Goal: Task Accomplishment & Management: Use online tool/utility

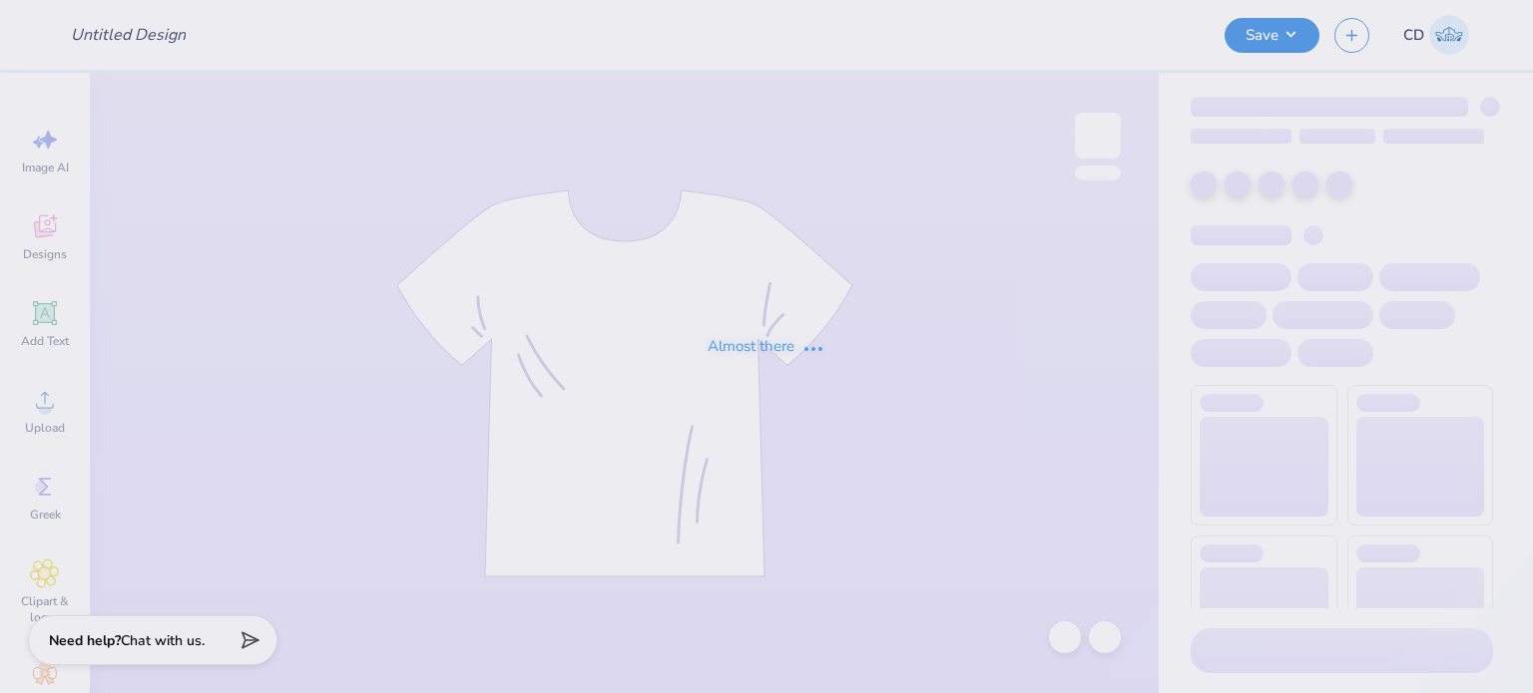
type input "FPS239686"
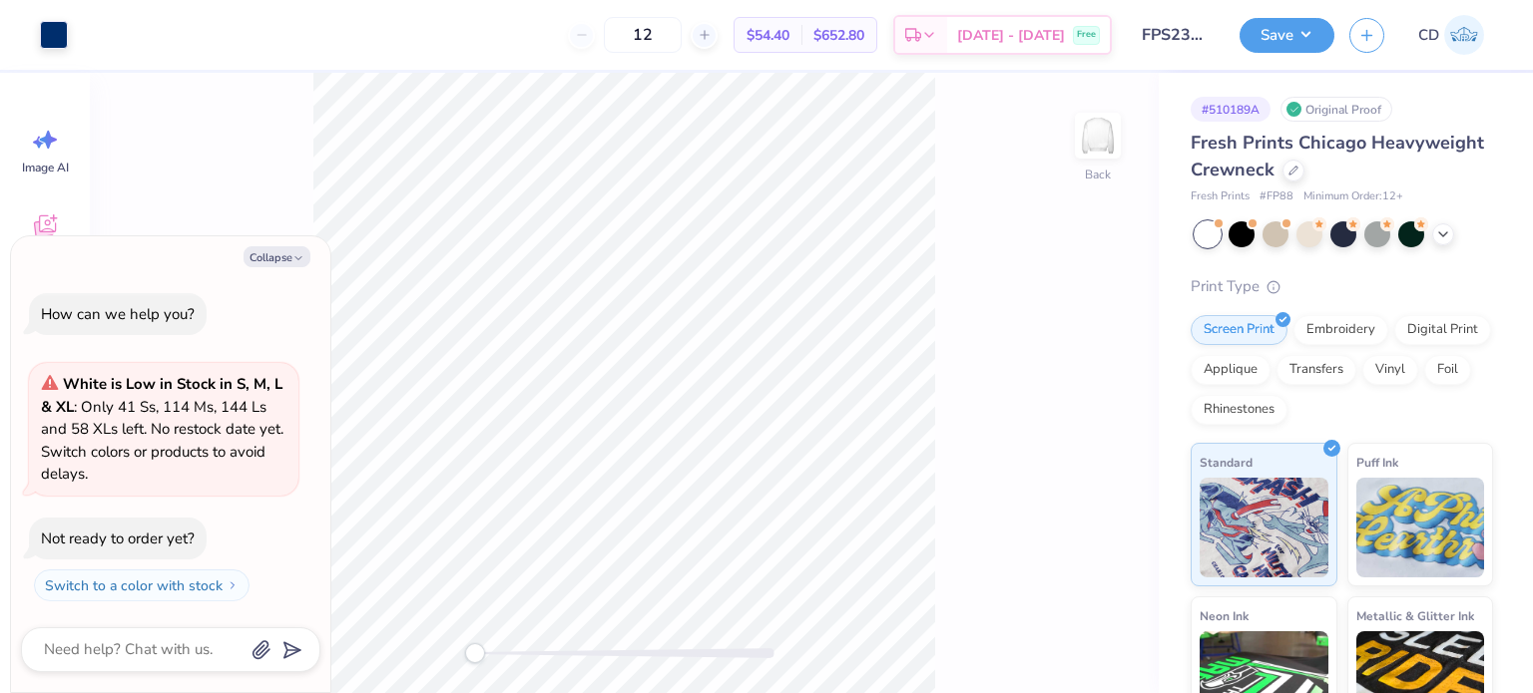
type textarea "x"
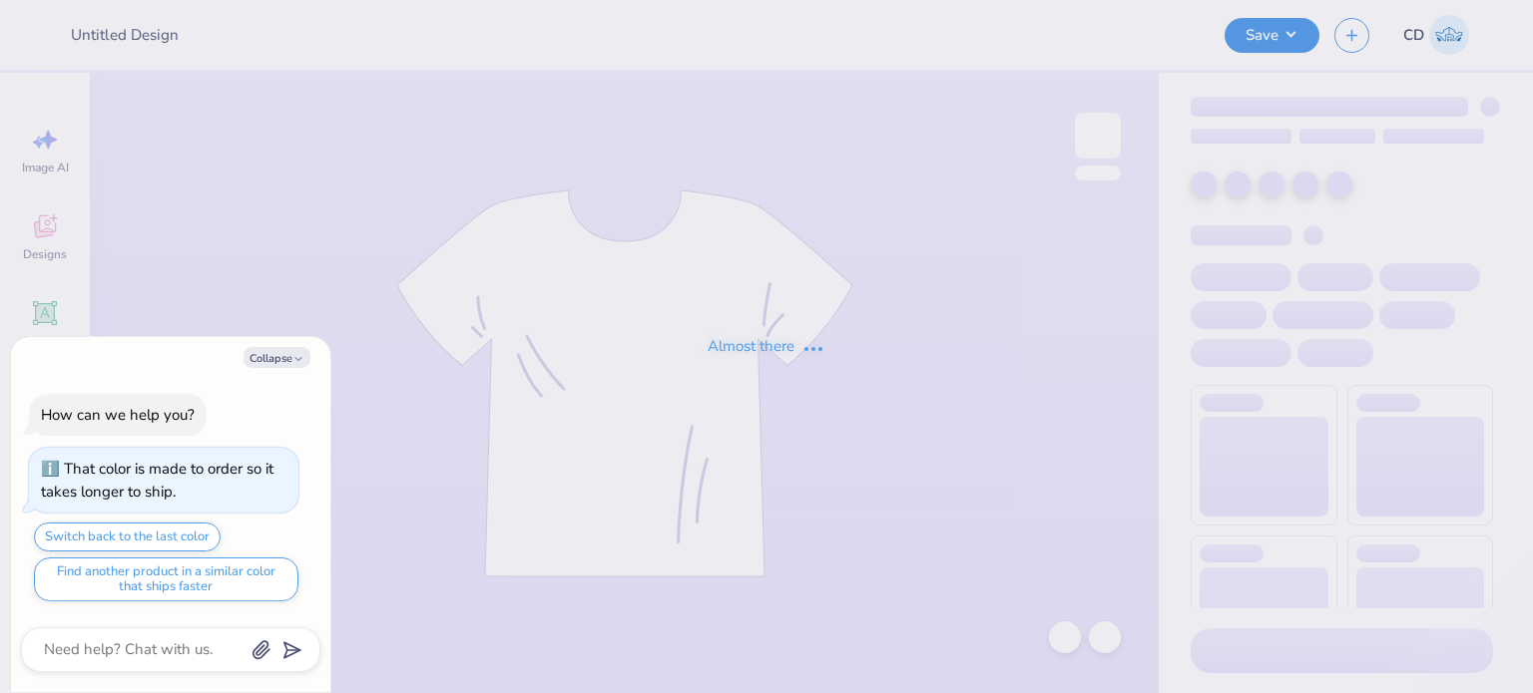
type textarea "x"
type input "FPS239756"
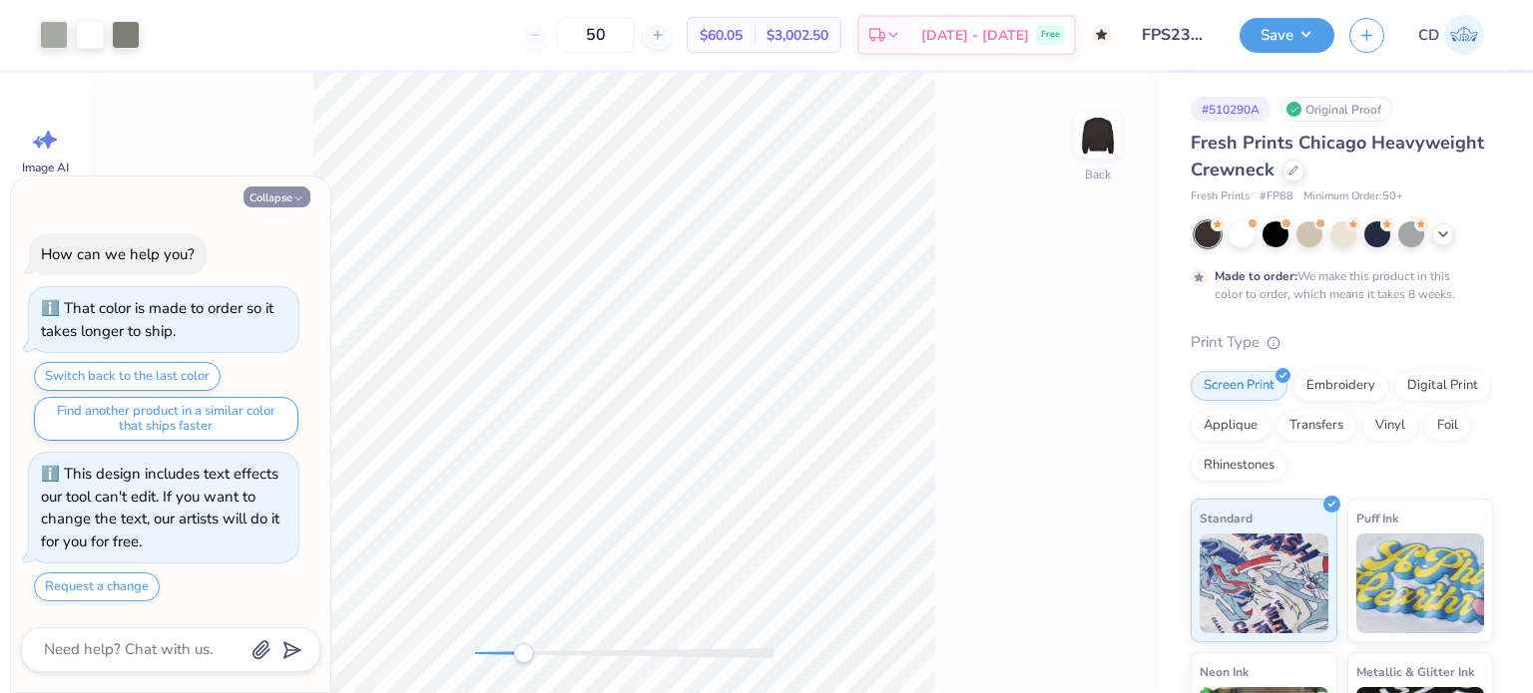
click at [261, 199] on button "Collapse" at bounding box center [276, 197] width 67 height 21
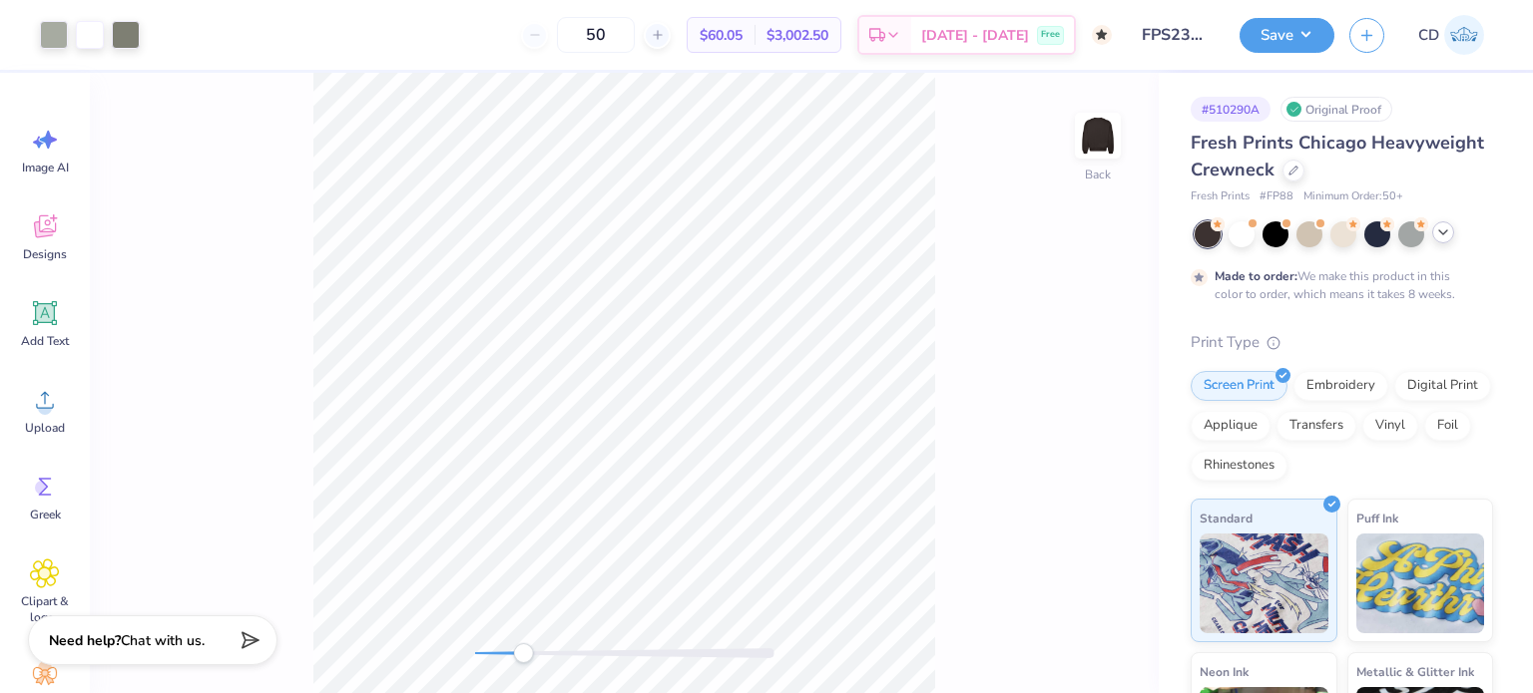
click at [1436, 230] on icon at bounding box center [1443, 233] width 16 height 16
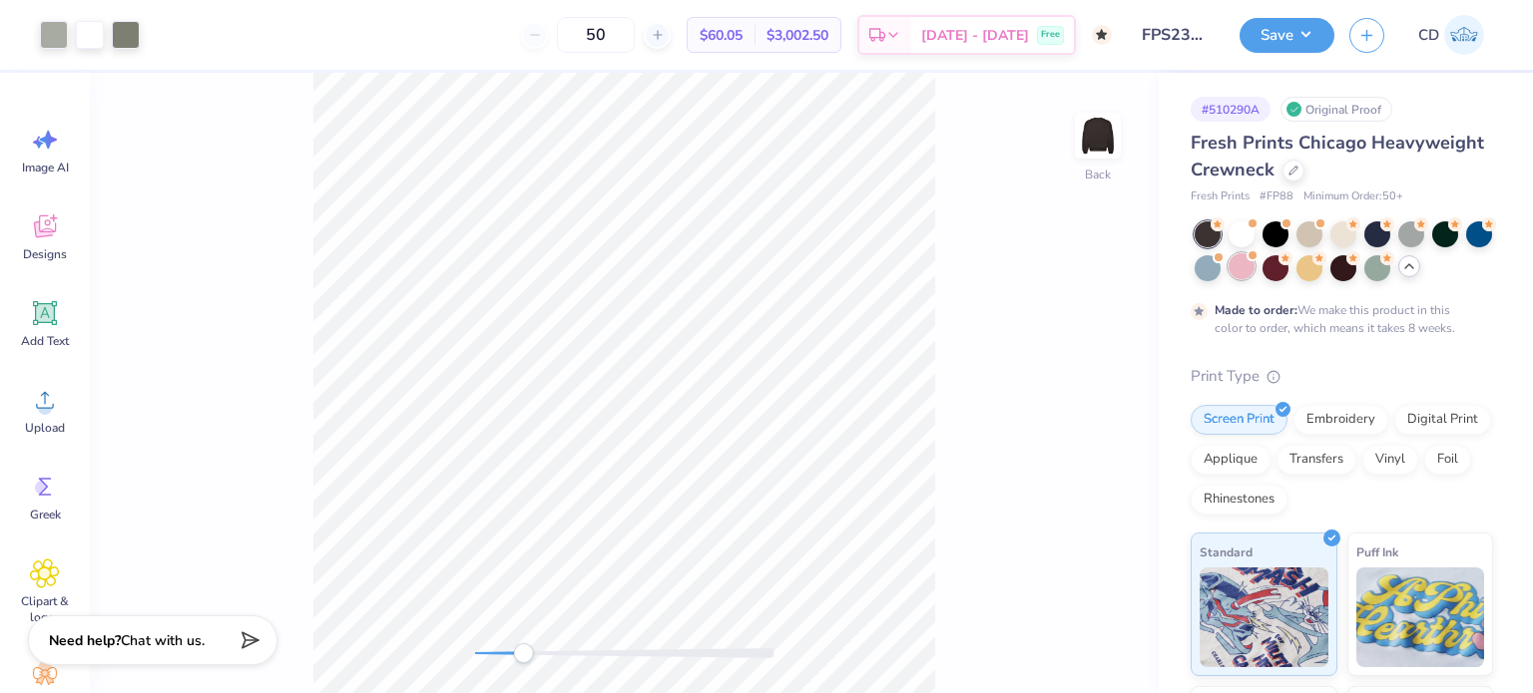
click at [1254, 267] on div at bounding box center [1241, 266] width 26 height 26
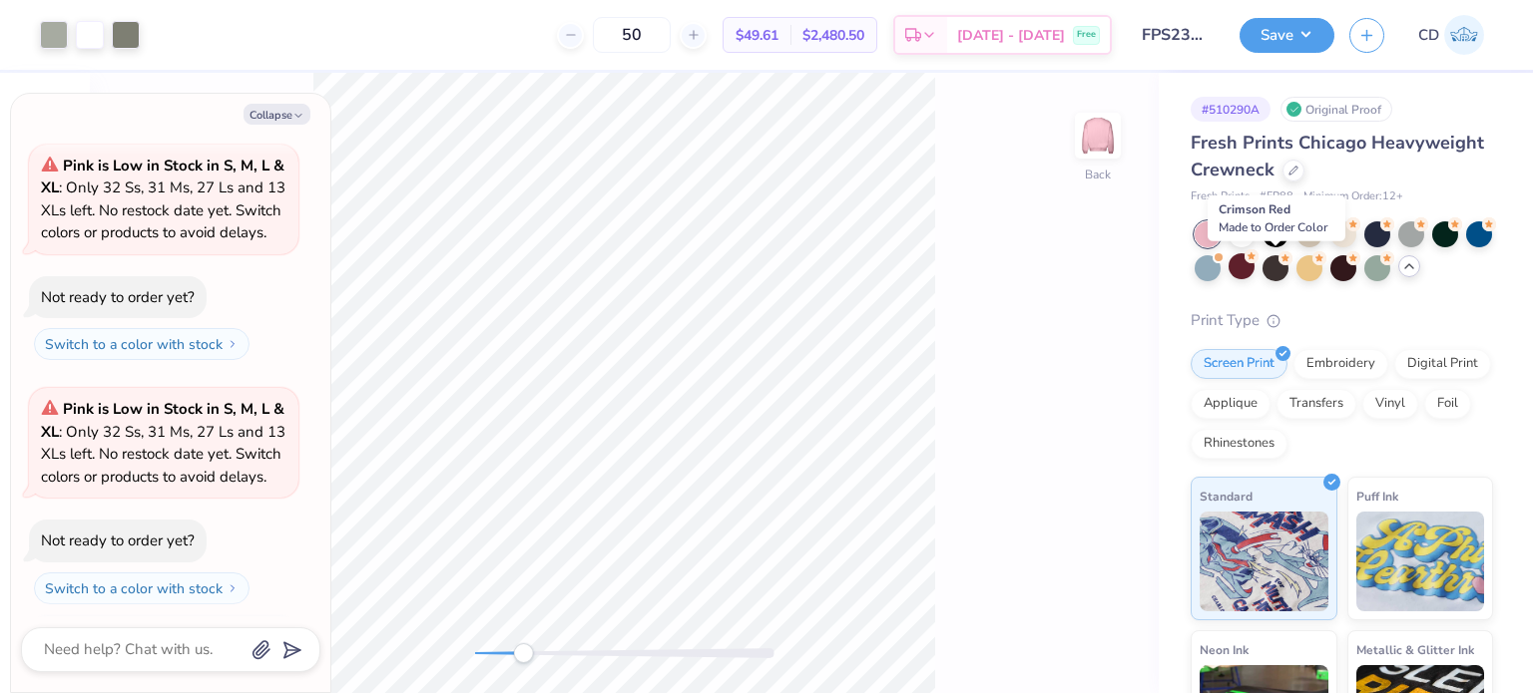
scroll to position [525, 0]
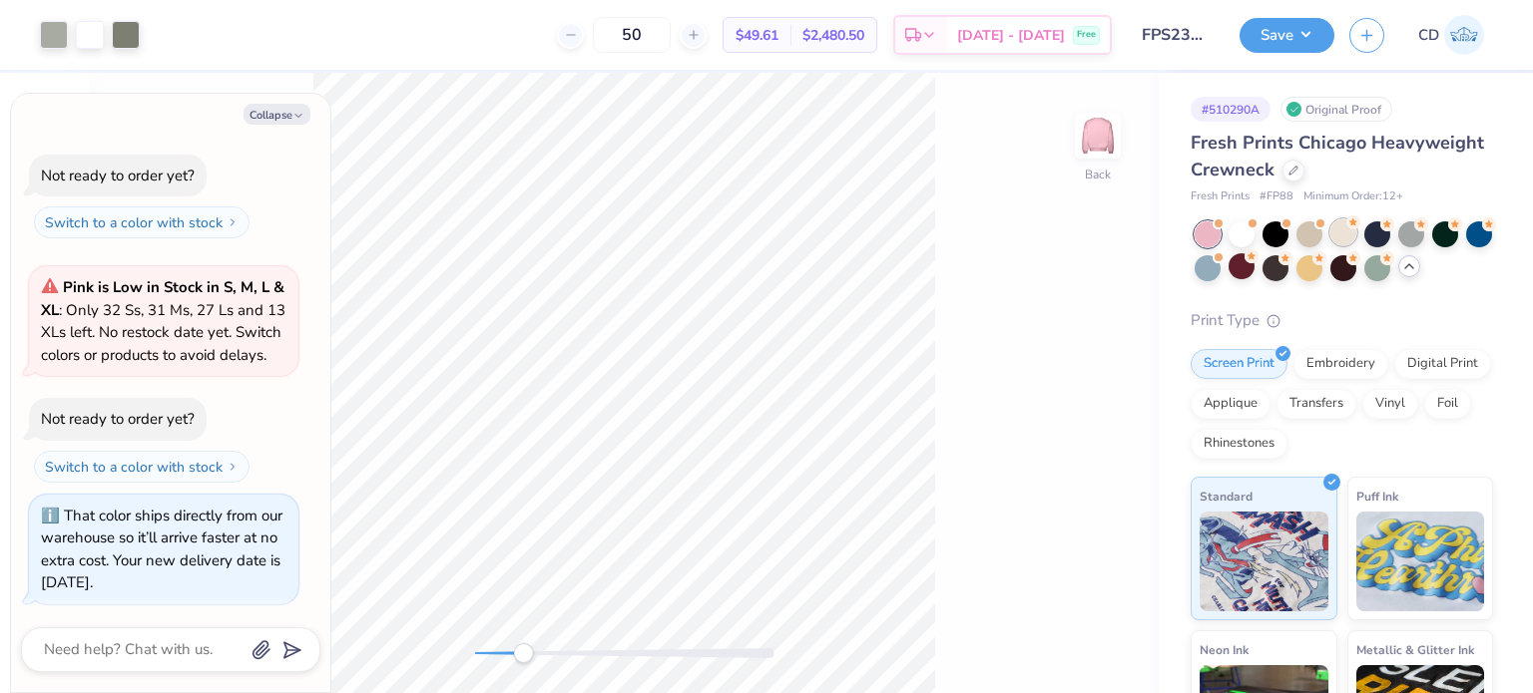
click at [1332, 231] on div at bounding box center [1343, 233] width 26 height 26
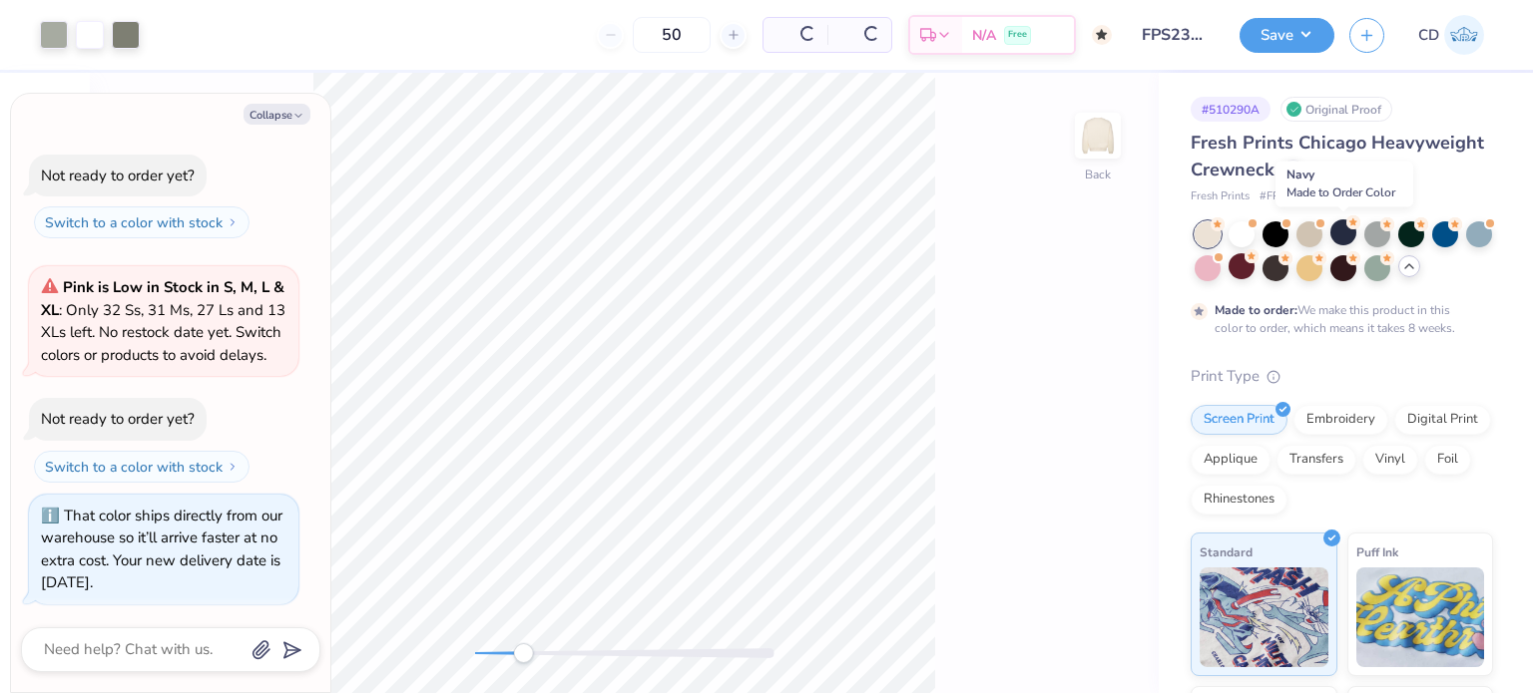
scroll to position [712, 0]
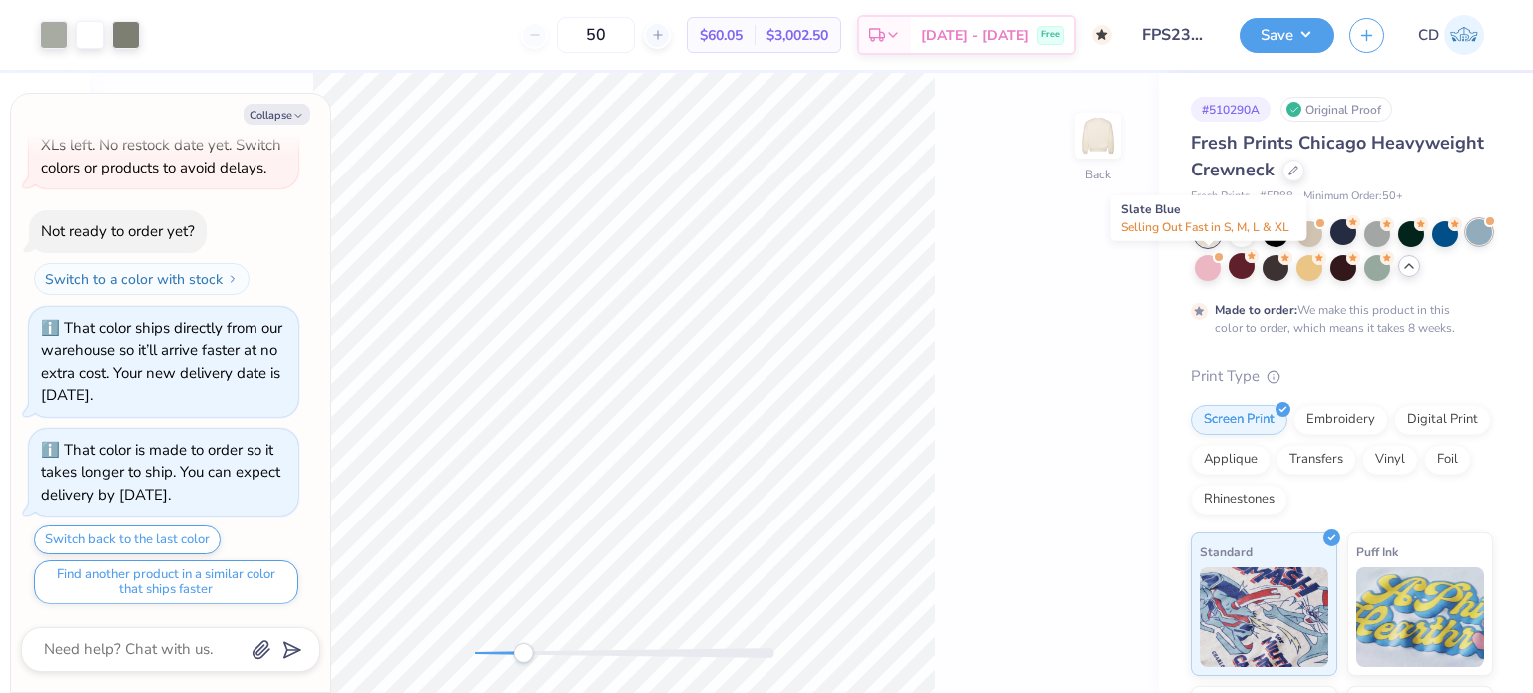
click at [1466, 245] on div at bounding box center [1479, 233] width 26 height 26
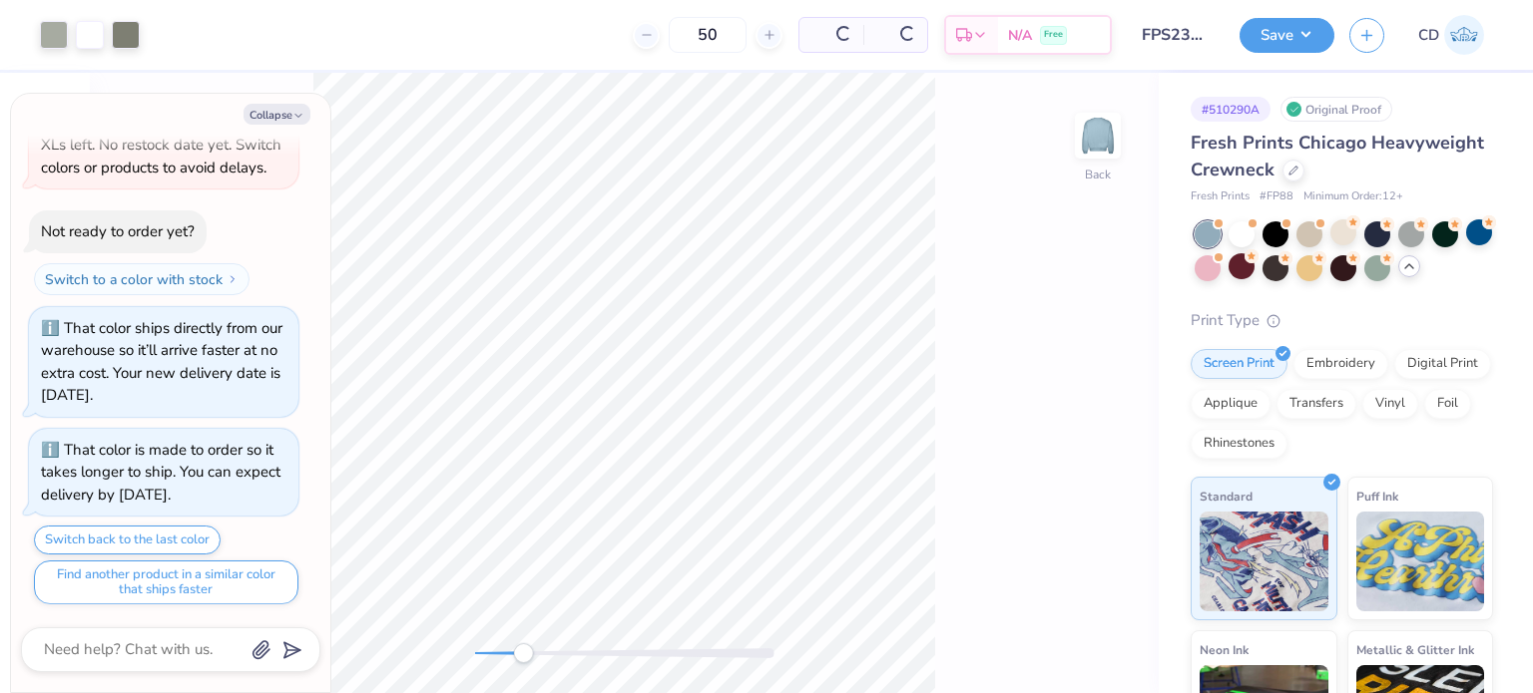
scroll to position [979, 0]
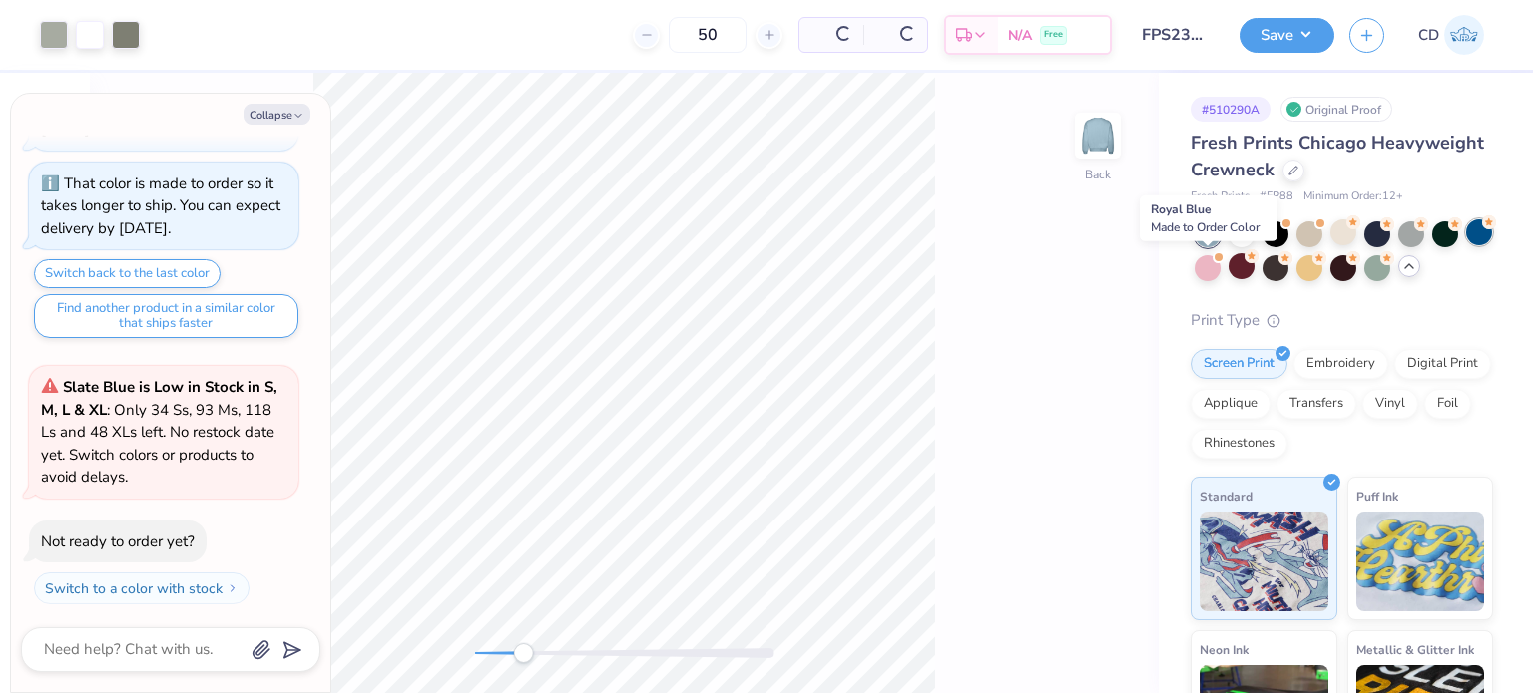
click at [1466, 245] on div at bounding box center [1479, 233] width 26 height 26
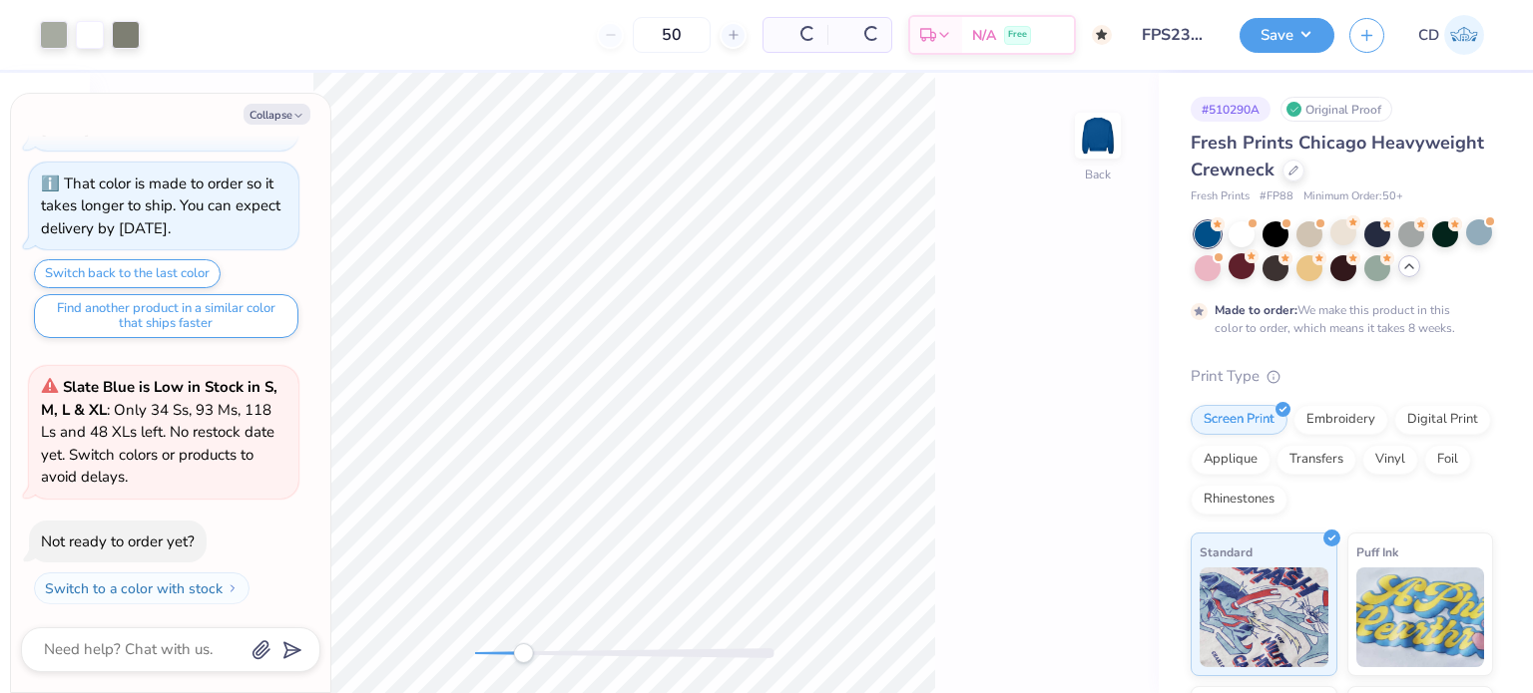
scroll to position [1288, 0]
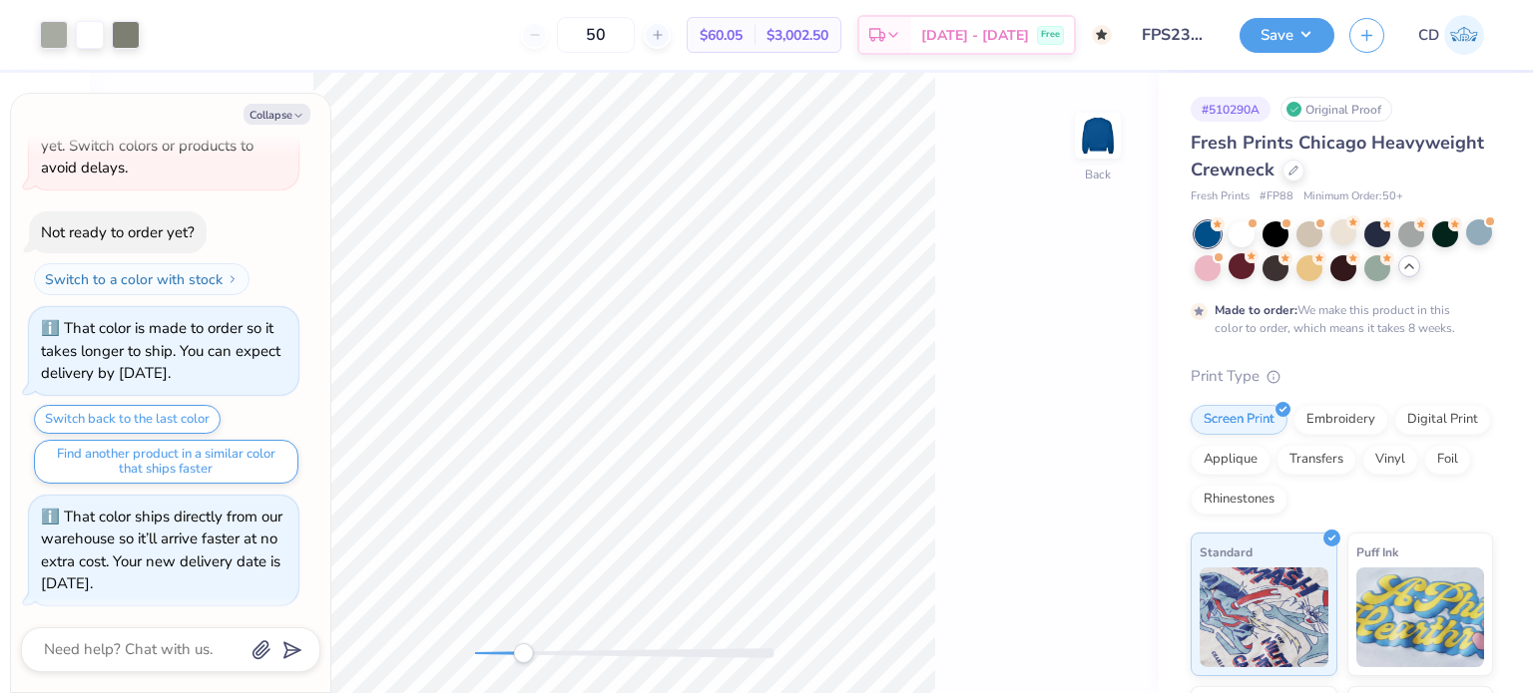
click at [1417, 266] on icon at bounding box center [1409, 266] width 16 height 16
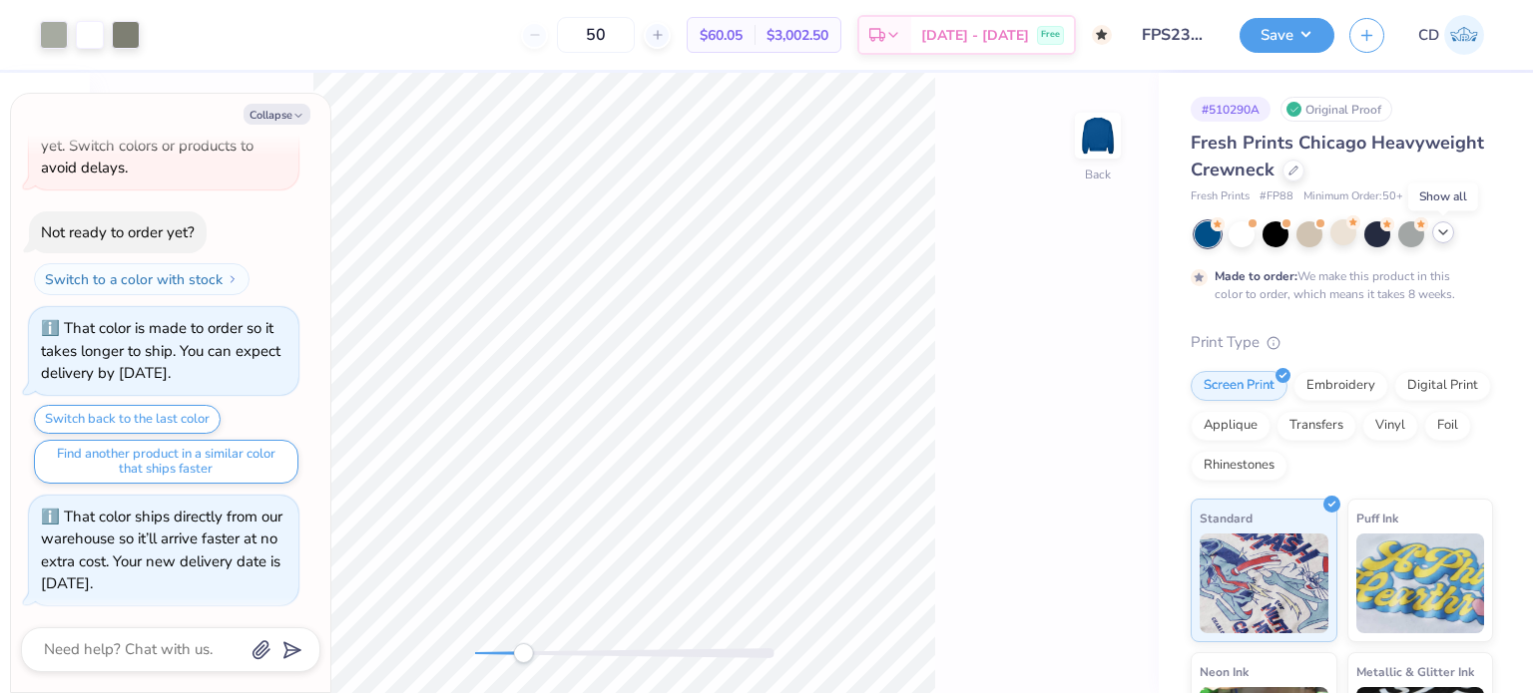
click at [1452, 241] on div at bounding box center [1343, 235] width 298 height 26
click at [1448, 237] on icon at bounding box center [1443, 233] width 16 height 16
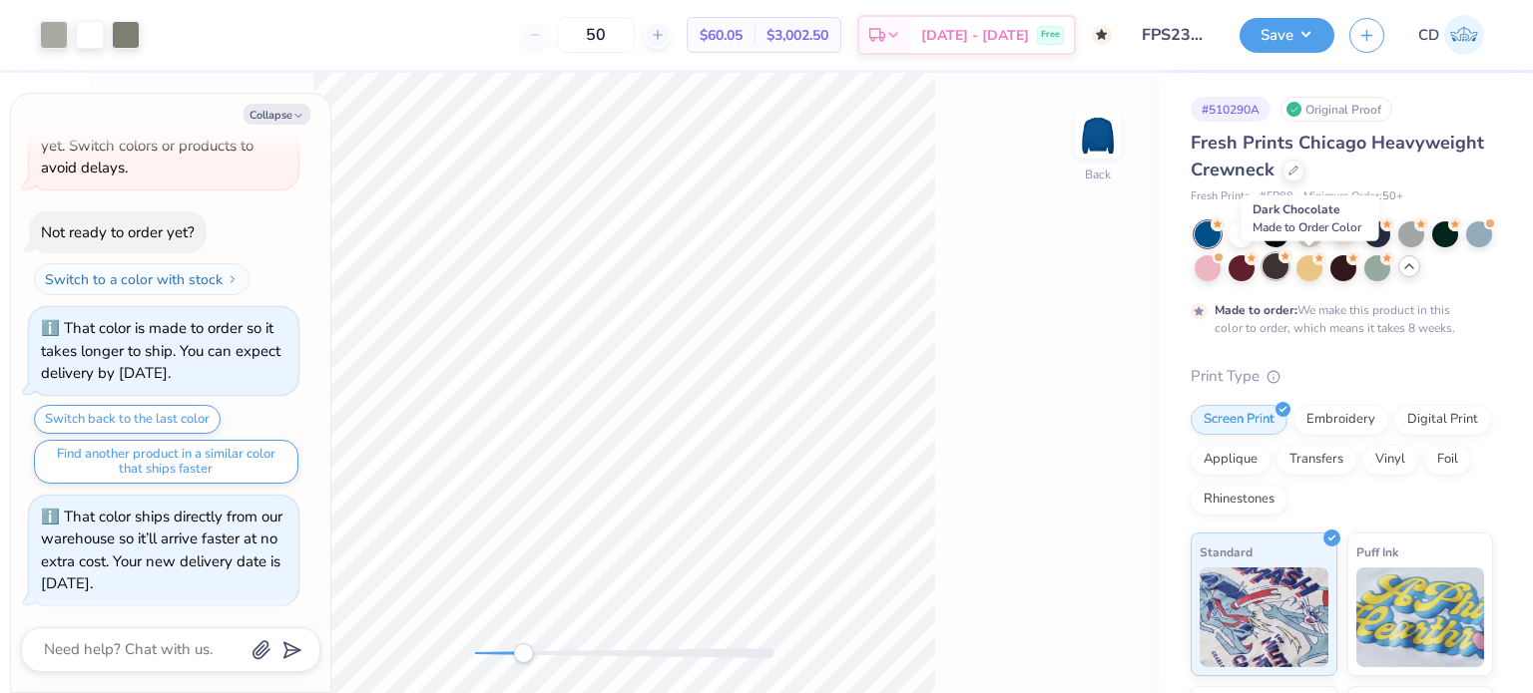
click at [1288, 274] on div at bounding box center [1275, 266] width 26 height 26
click at [308, 104] on div "Collapse" at bounding box center [170, 114] width 299 height 21
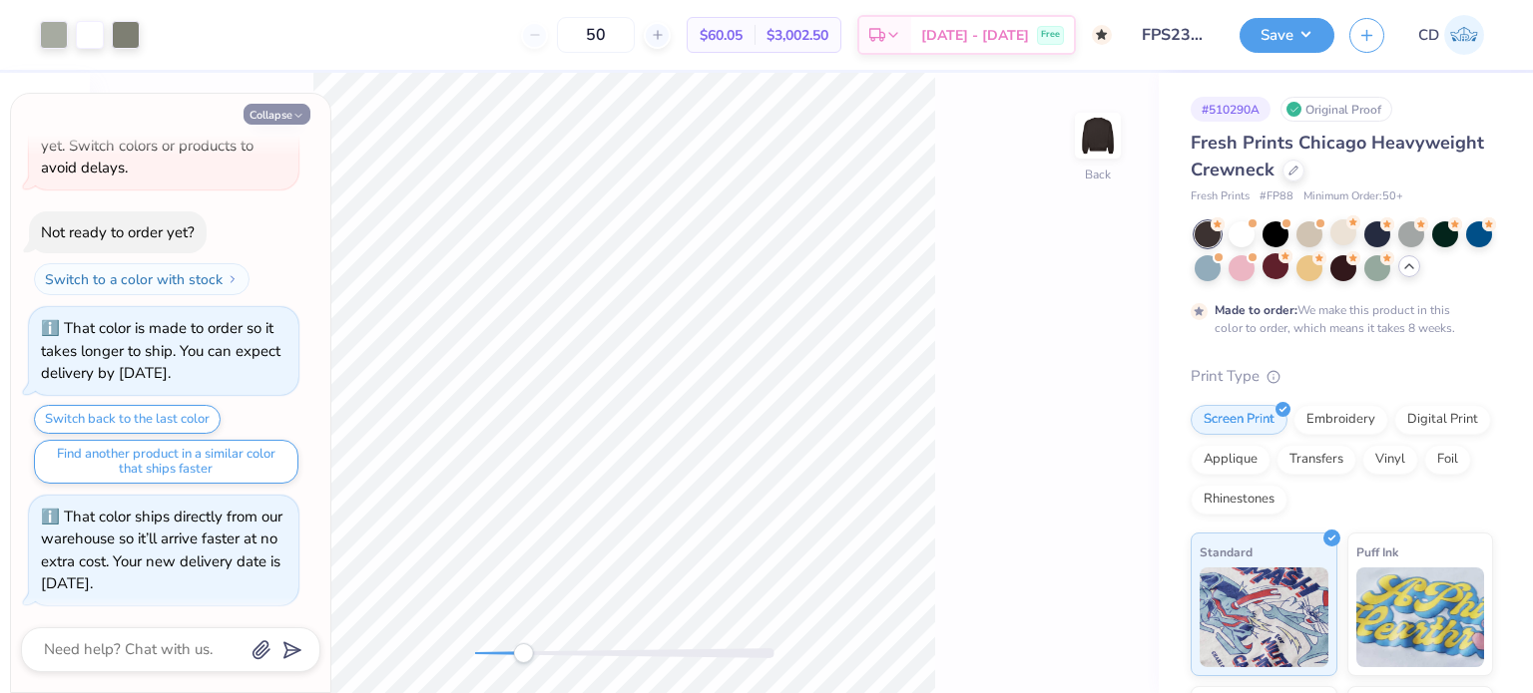
click at [300, 110] on icon "button" at bounding box center [298, 116] width 12 height 12
type textarea "x"
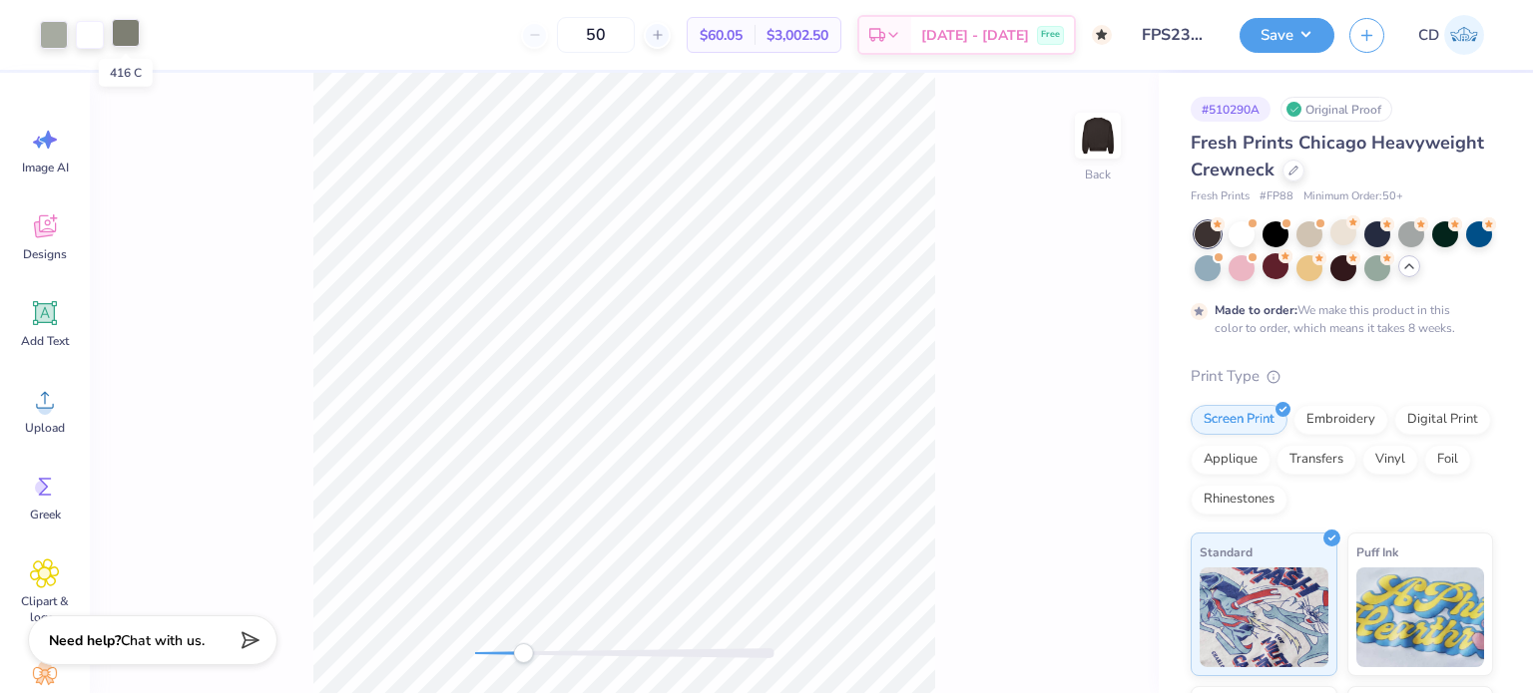
click at [132, 43] on div at bounding box center [126, 33] width 28 height 28
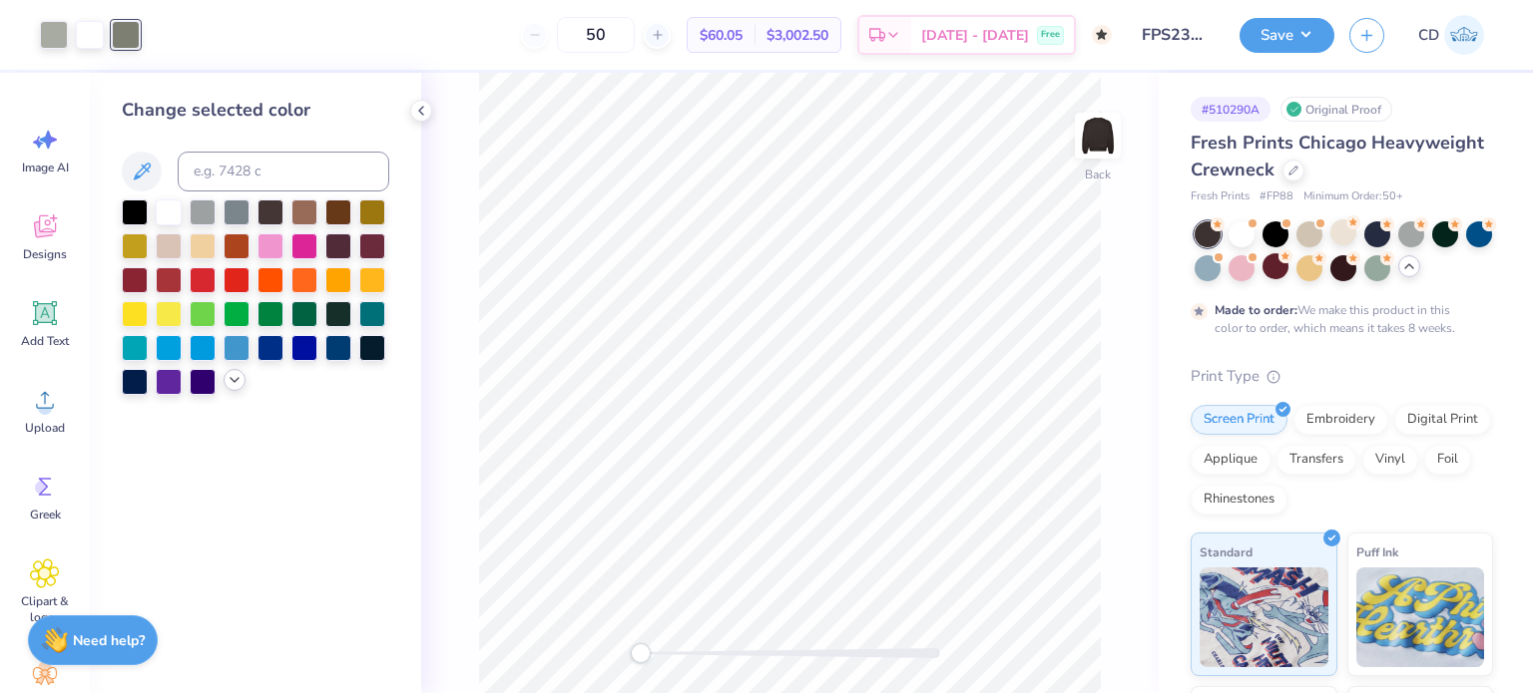
click at [238, 387] on icon at bounding box center [235, 380] width 16 height 16
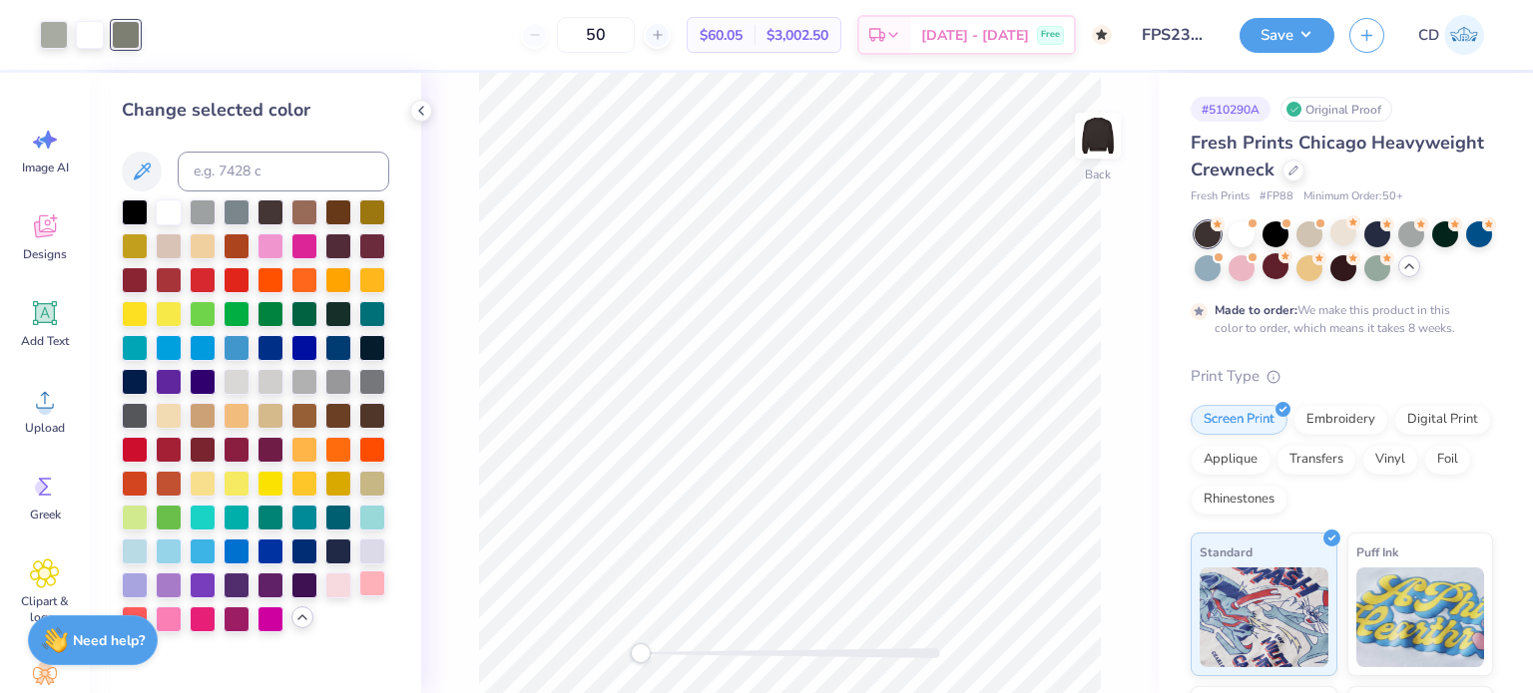
click at [372, 584] on div at bounding box center [372, 584] width 26 height 26
click at [59, 43] on div at bounding box center [54, 33] width 28 height 28
click at [340, 586] on div at bounding box center [338, 584] width 26 height 26
click at [369, 526] on div at bounding box center [372, 516] width 26 height 26
click at [117, 35] on div at bounding box center [126, 33] width 28 height 28
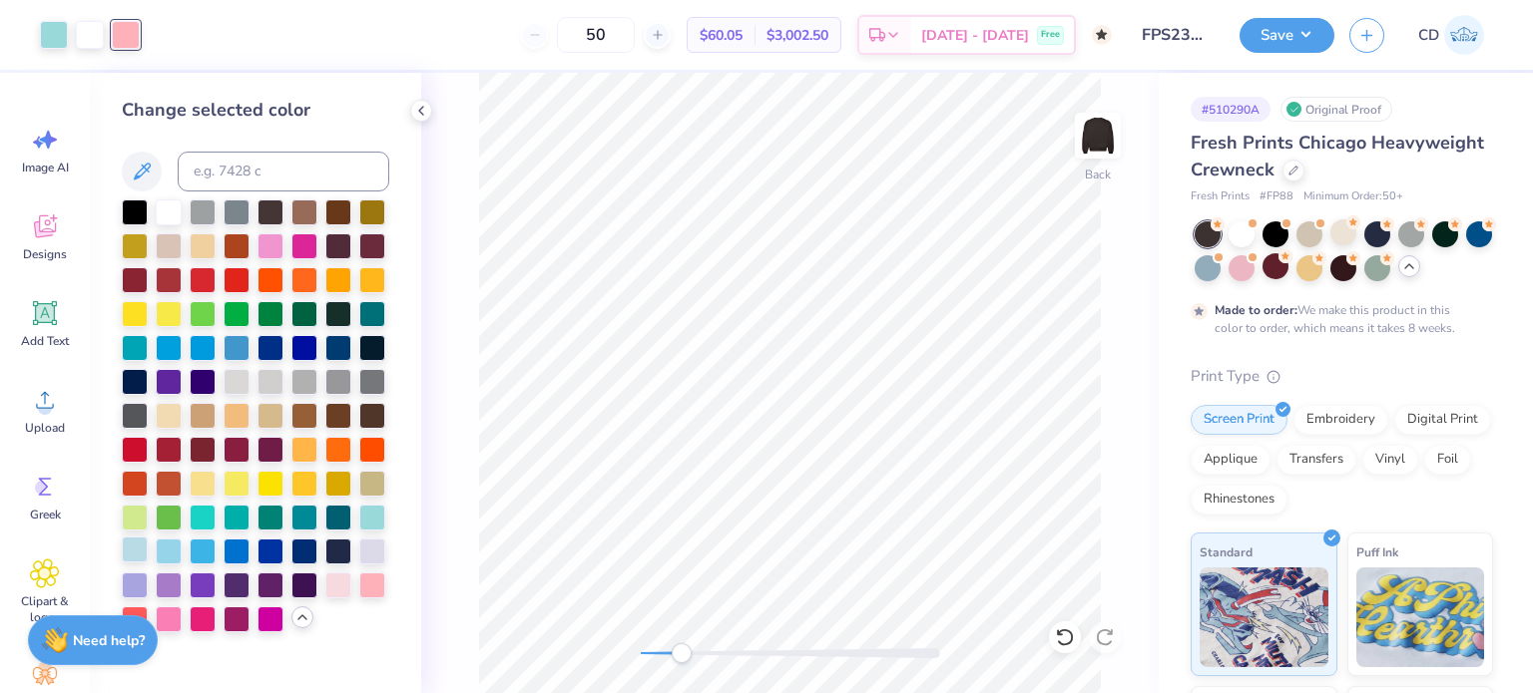
click at [136, 549] on div at bounding box center [135, 550] width 26 height 26
click at [161, 551] on div at bounding box center [169, 550] width 26 height 26
click at [200, 551] on div at bounding box center [203, 550] width 26 height 26
click at [160, 548] on div at bounding box center [169, 550] width 26 height 26
click at [57, 30] on div at bounding box center [54, 33] width 28 height 28
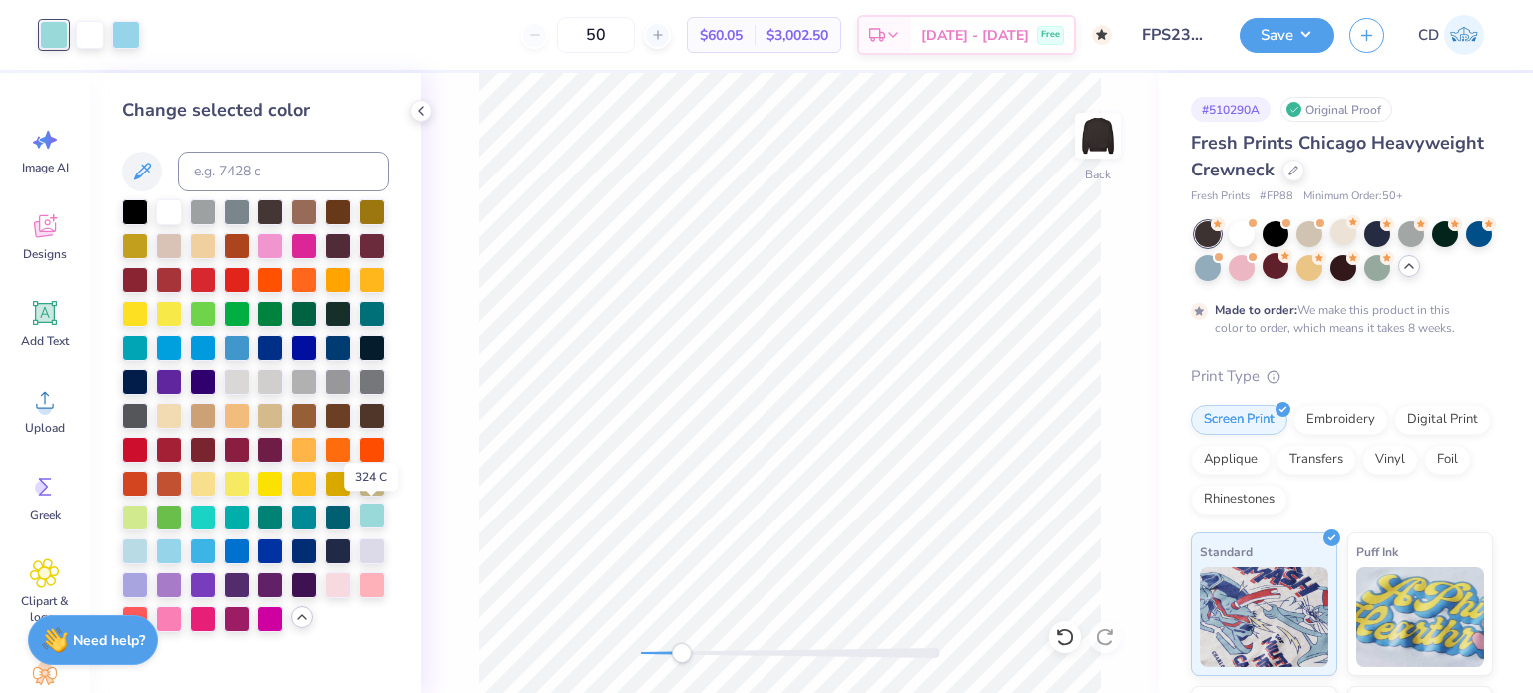
click at [371, 513] on div at bounding box center [372, 516] width 26 height 26
click at [376, 558] on div at bounding box center [372, 550] width 26 height 26
click at [176, 205] on div at bounding box center [169, 211] width 26 height 26
click at [98, 43] on div at bounding box center [90, 33] width 28 height 28
click at [136, 553] on div at bounding box center [135, 550] width 26 height 26
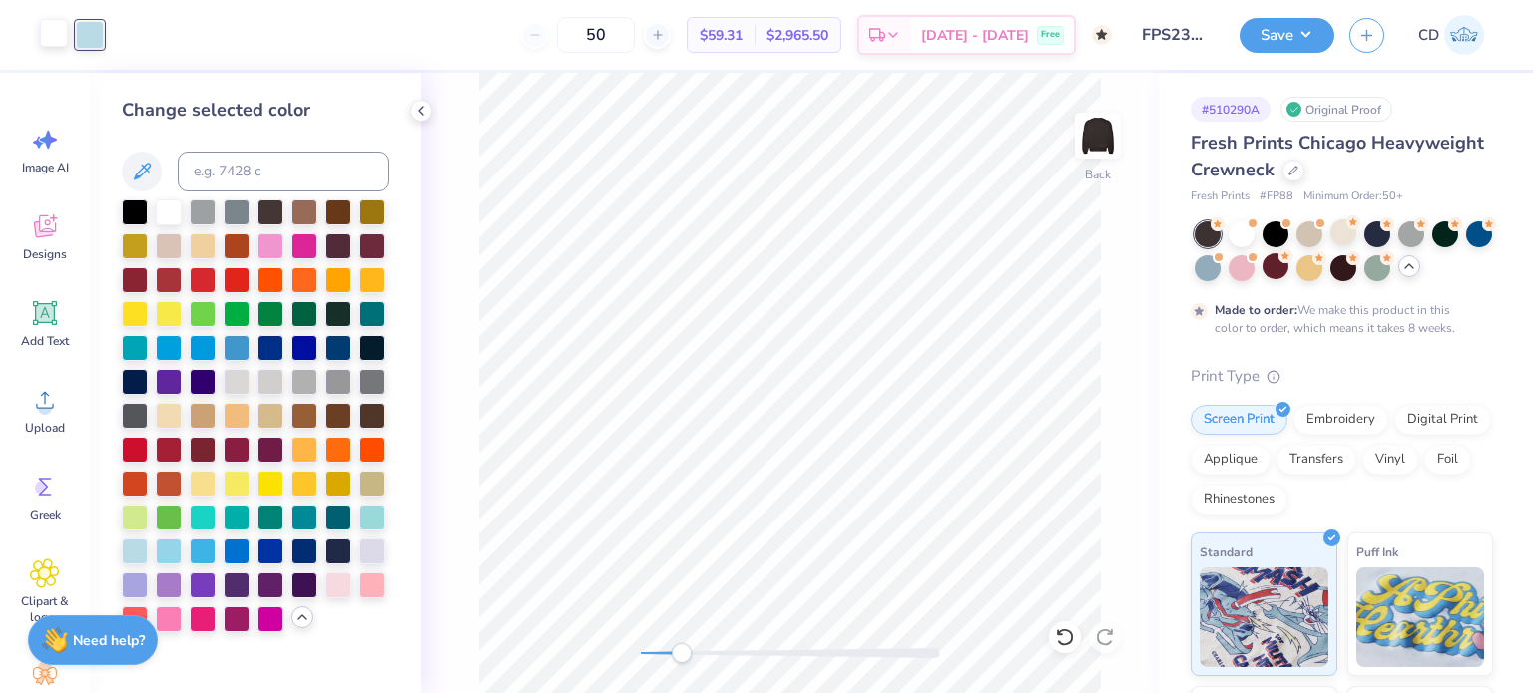
click at [52, 33] on div at bounding box center [54, 33] width 28 height 28
click at [207, 244] on div at bounding box center [203, 244] width 26 height 26
click at [91, 19] on div at bounding box center [90, 33] width 28 height 28
click at [203, 412] on div at bounding box center [203, 414] width 26 height 26
click at [171, 413] on div at bounding box center [169, 414] width 26 height 26
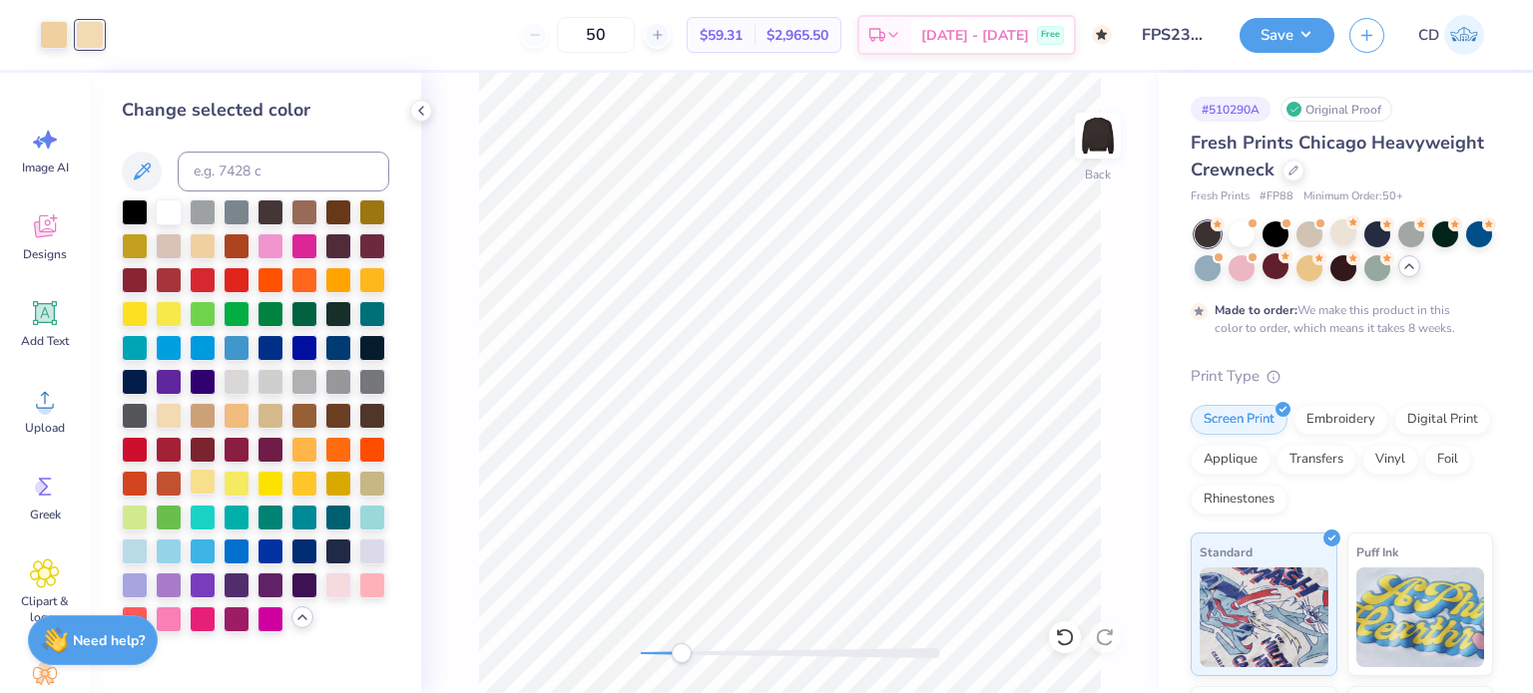
click at [205, 483] on div at bounding box center [203, 482] width 26 height 26
click at [206, 236] on div at bounding box center [203, 244] width 26 height 26
click at [378, 287] on div at bounding box center [372, 278] width 26 height 26
click at [177, 413] on div at bounding box center [169, 414] width 26 height 26
click at [96, 35] on div at bounding box center [90, 33] width 28 height 28
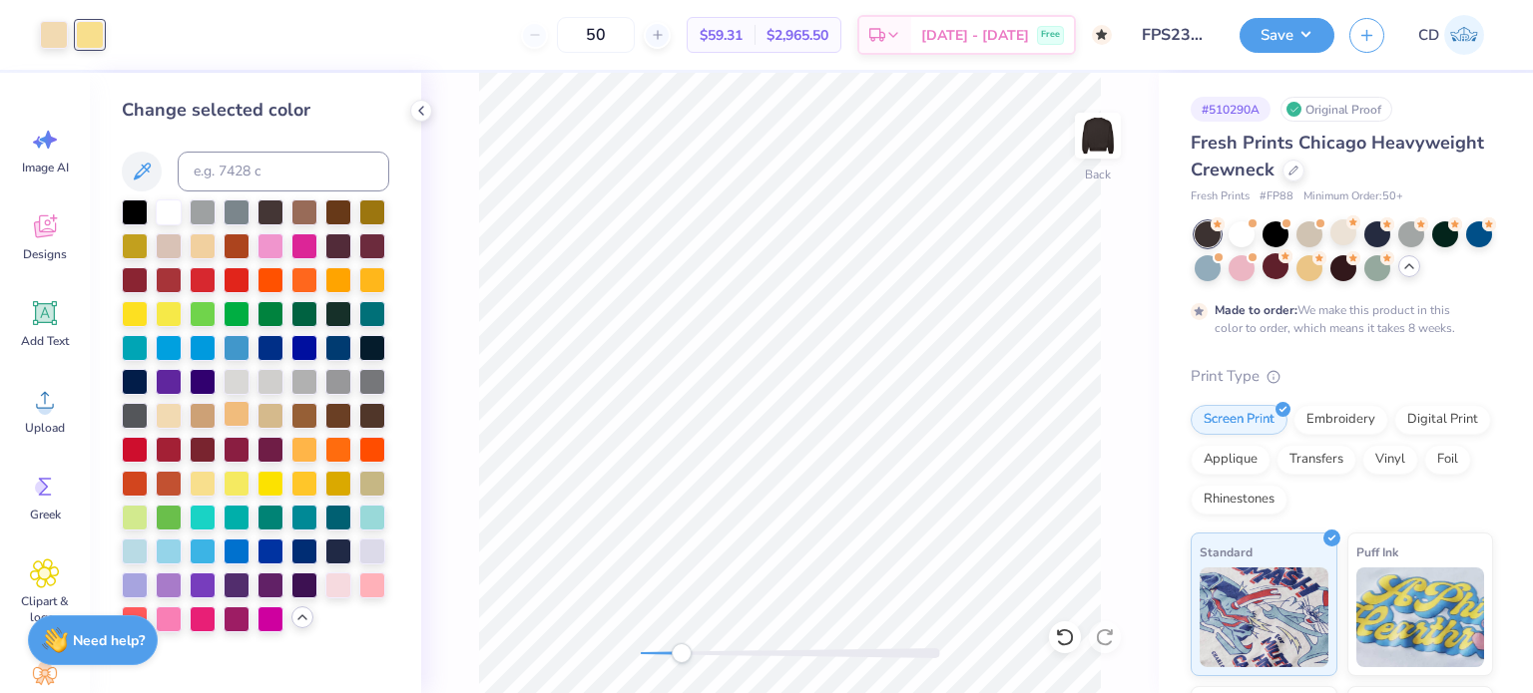
click at [231, 421] on div at bounding box center [237, 414] width 26 height 26
click at [379, 582] on div at bounding box center [372, 584] width 26 height 26
click at [128, 547] on div at bounding box center [135, 550] width 26 height 26
click at [151, 553] on div at bounding box center [255, 416] width 267 height 433
click at [166, 553] on div at bounding box center [169, 550] width 26 height 26
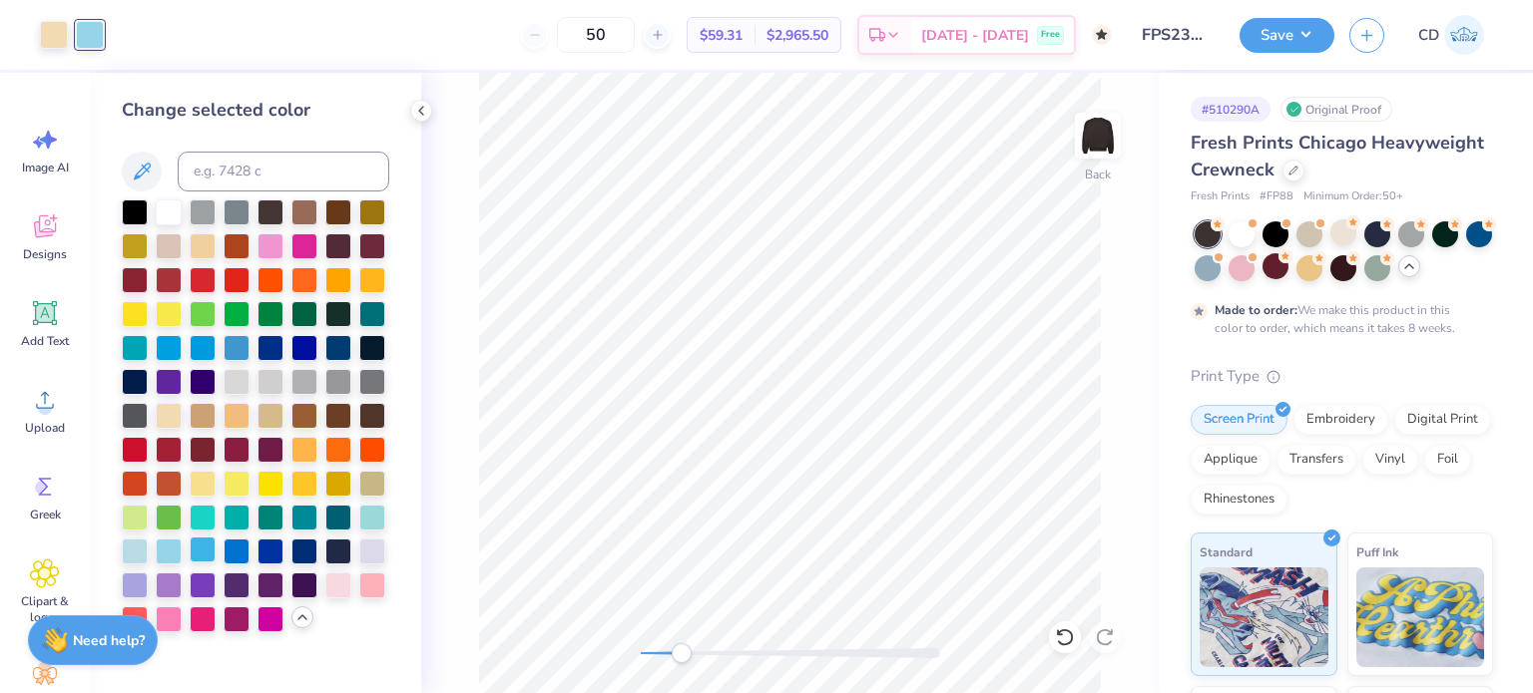
click at [207, 554] on div at bounding box center [203, 550] width 26 height 26
click at [53, 36] on div at bounding box center [54, 33] width 28 height 28
click at [225, 552] on div at bounding box center [237, 550] width 26 height 26
click at [172, 554] on div at bounding box center [169, 550] width 26 height 26
click at [173, 407] on div at bounding box center [169, 414] width 26 height 26
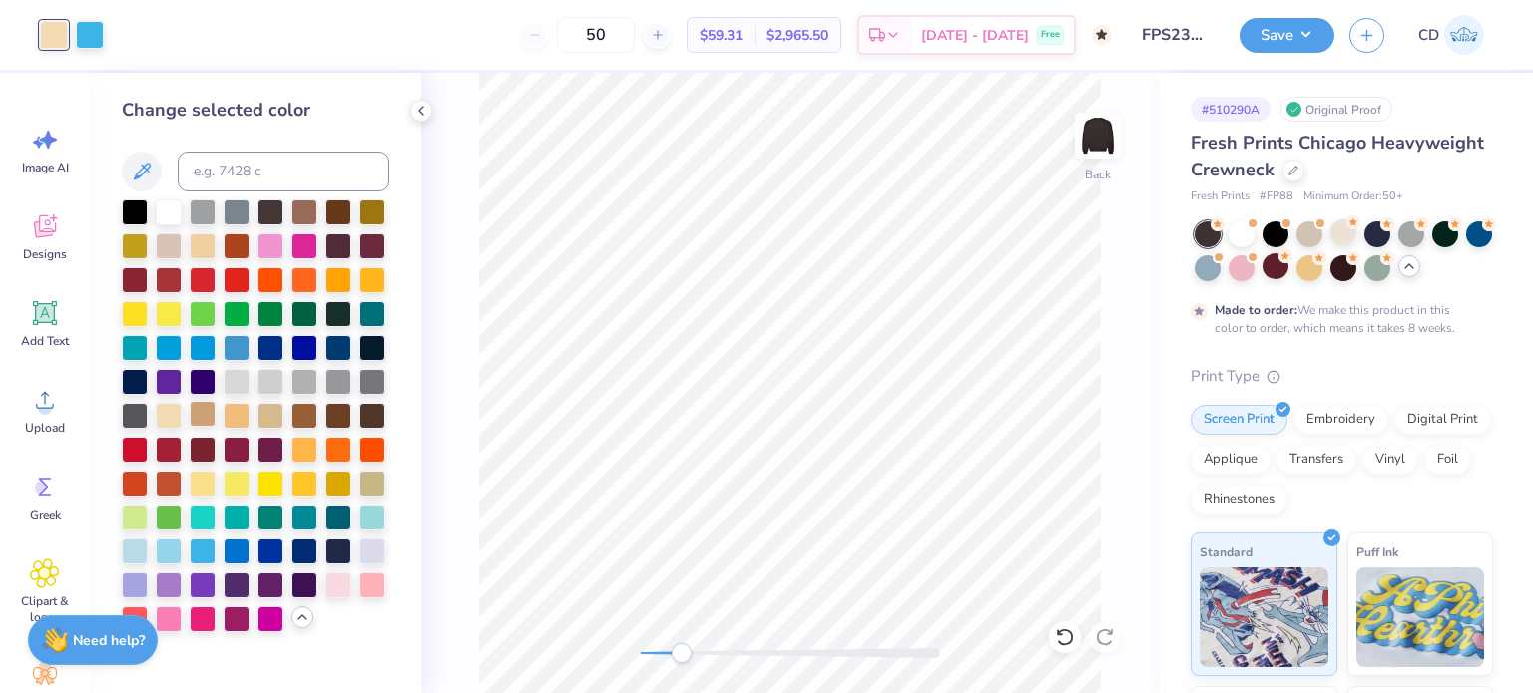
click at [214, 421] on div at bounding box center [203, 414] width 26 height 26
click at [170, 416] on div at bounding box center [169, 414] width 26 height 26
click at [96, 25] on div at bounding box center [90, 33] width 28 height 28
click at [211, 414] on div at bounding box center [203, 414] width 26 height 26
click at [212, 243] on div at bounding box center [203, 244] width 26 height 26
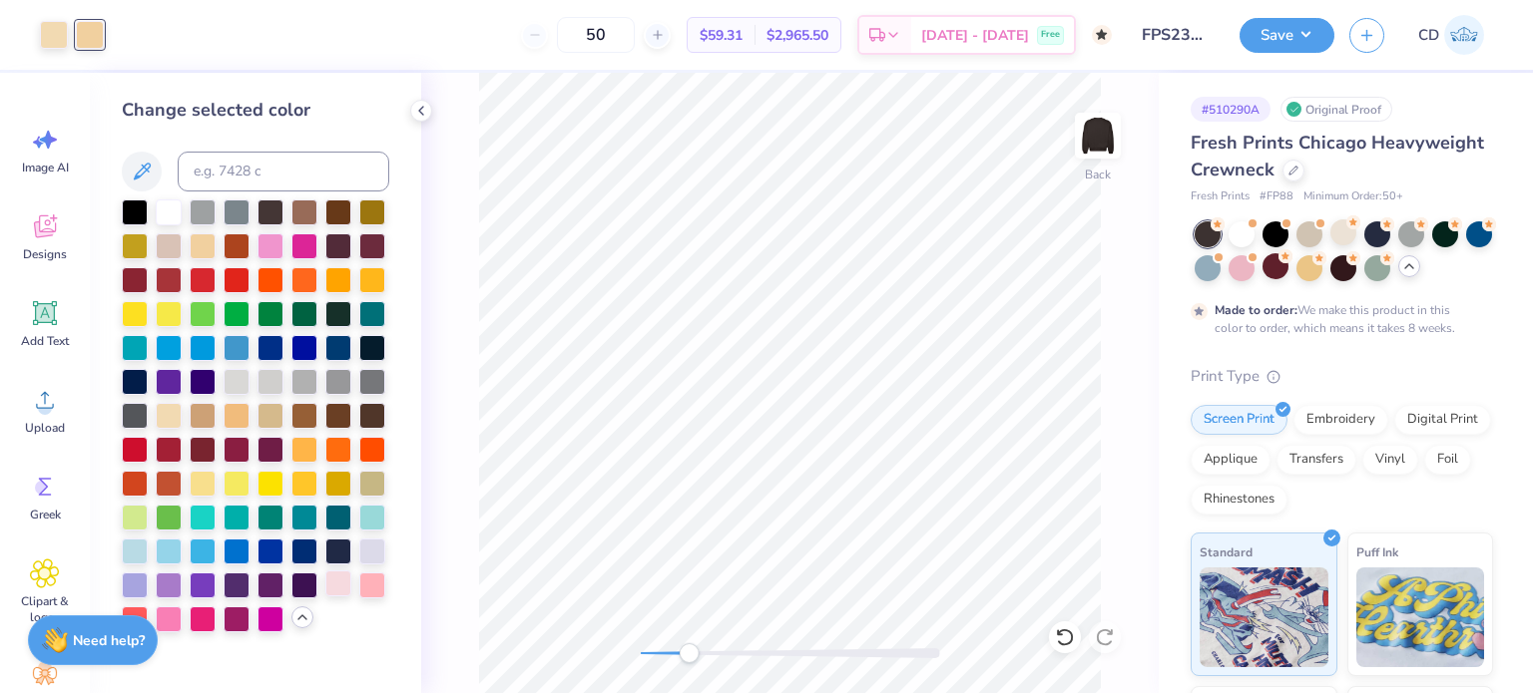
click at [339, 588] on div at bounding box center [338, 584] width 26 height 26
click at [367, 588] on div at bounding box center [372, 584] width 26 height 26
click at [277, 414] on div at bounding box center [270, 414] width 26 height 26
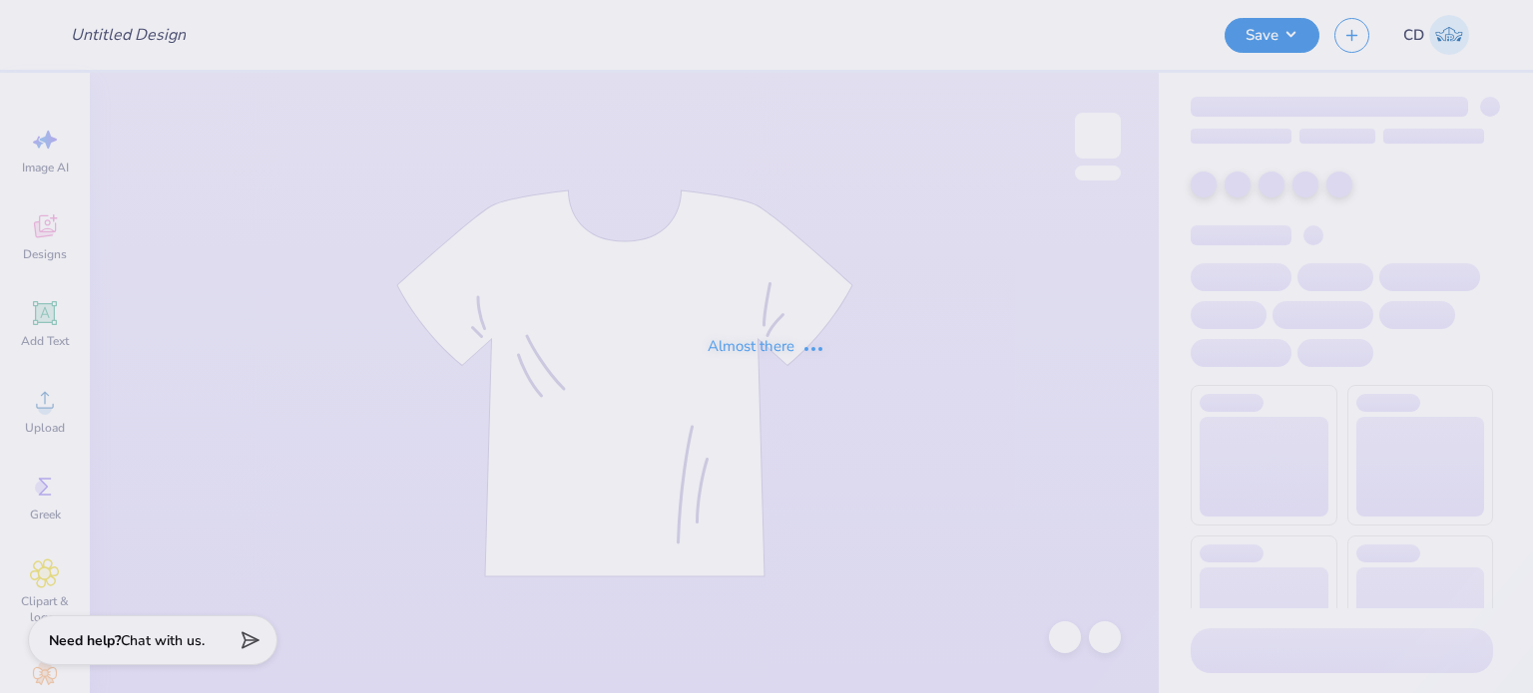
type input "FPS239773"
type input "FPS239781"
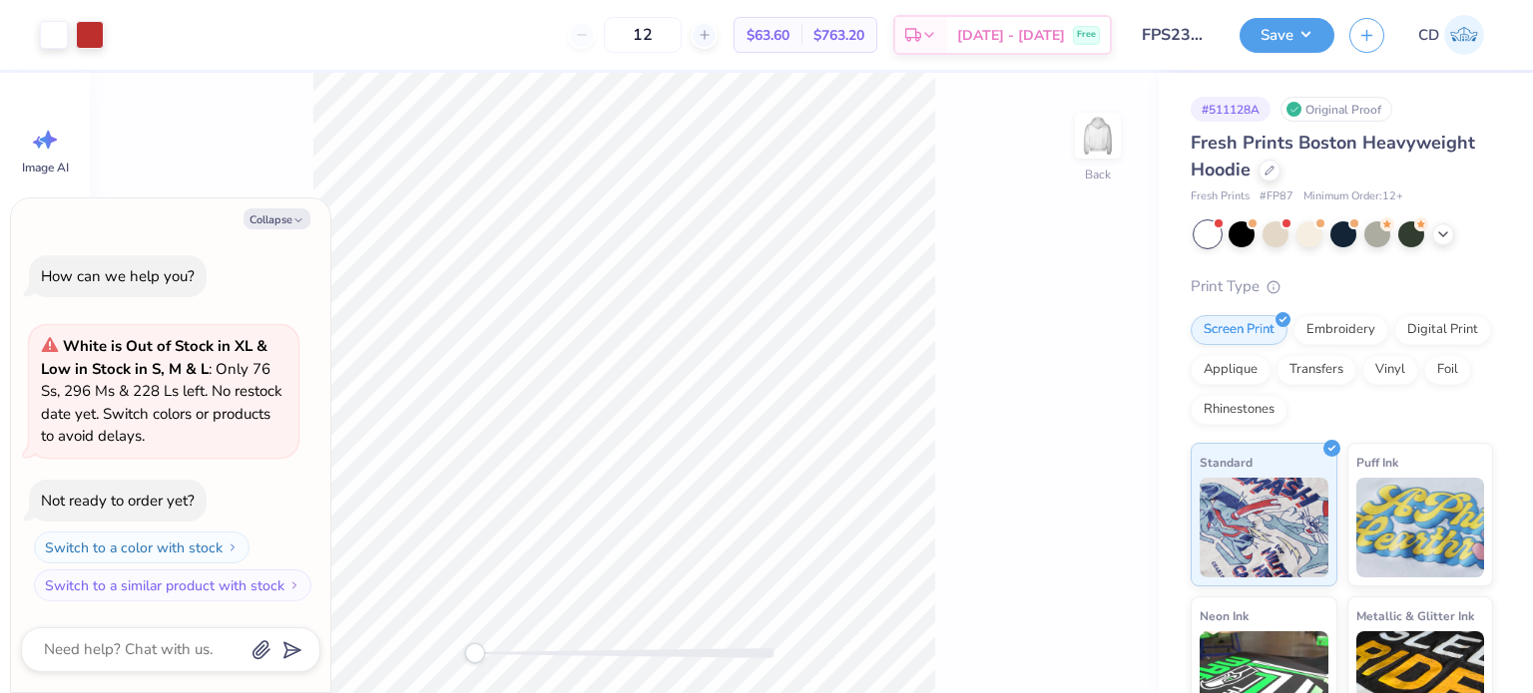
type textarea "x"
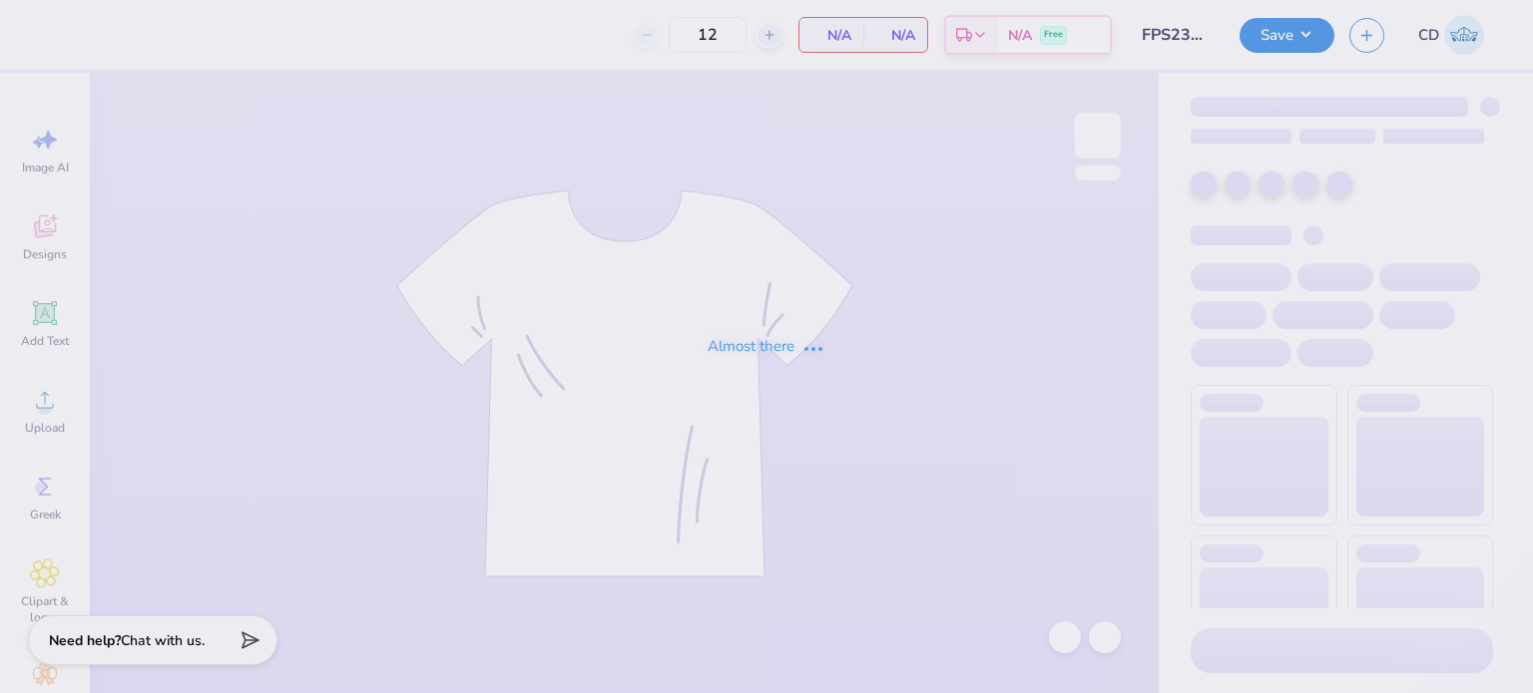
type input "FPS239663"
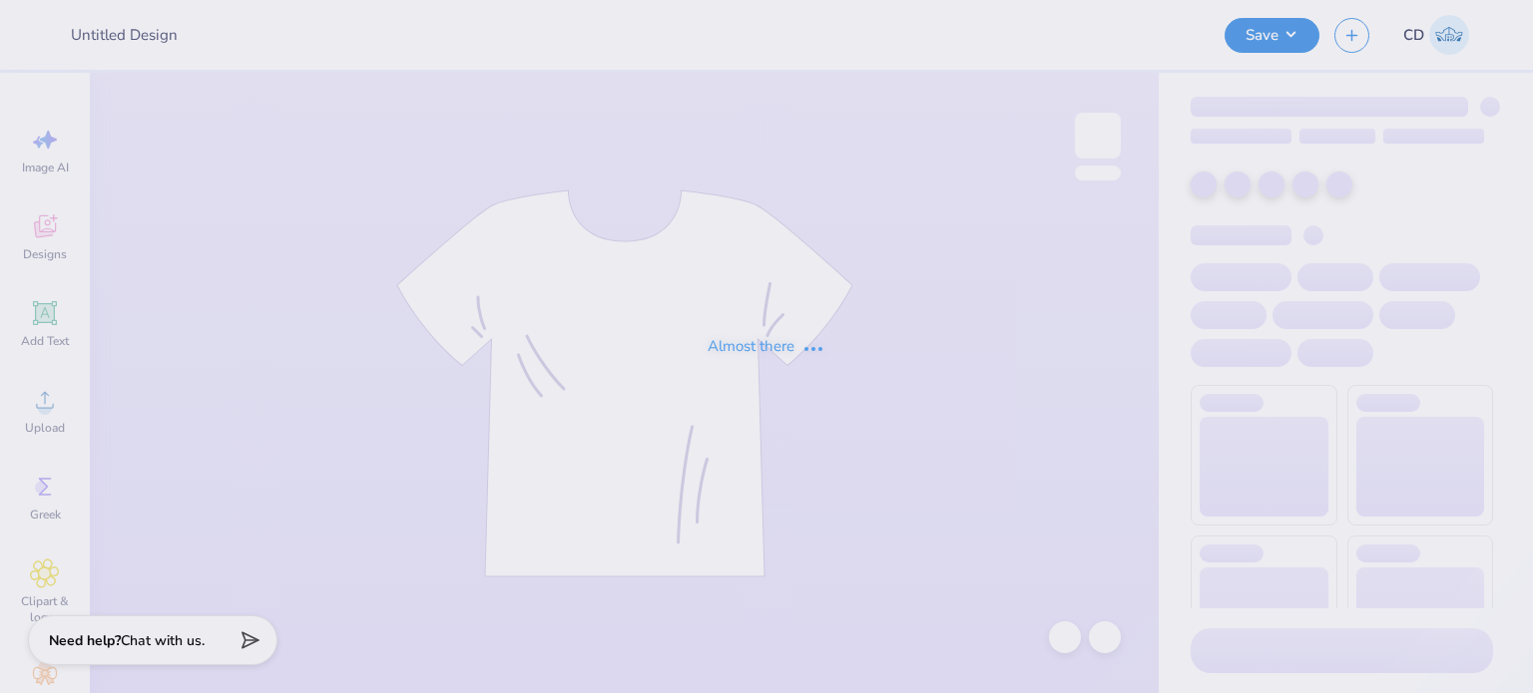
type input "FPS239403"
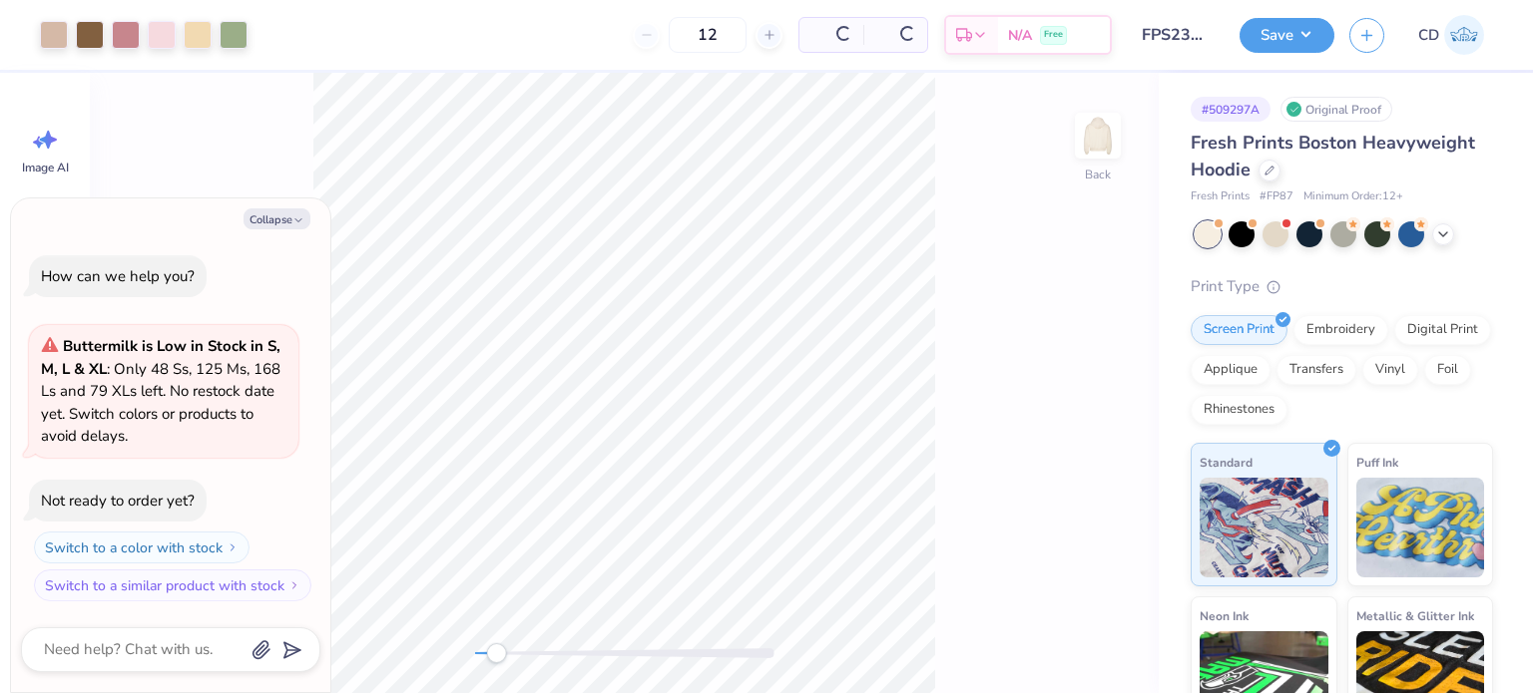
type textarea "x"
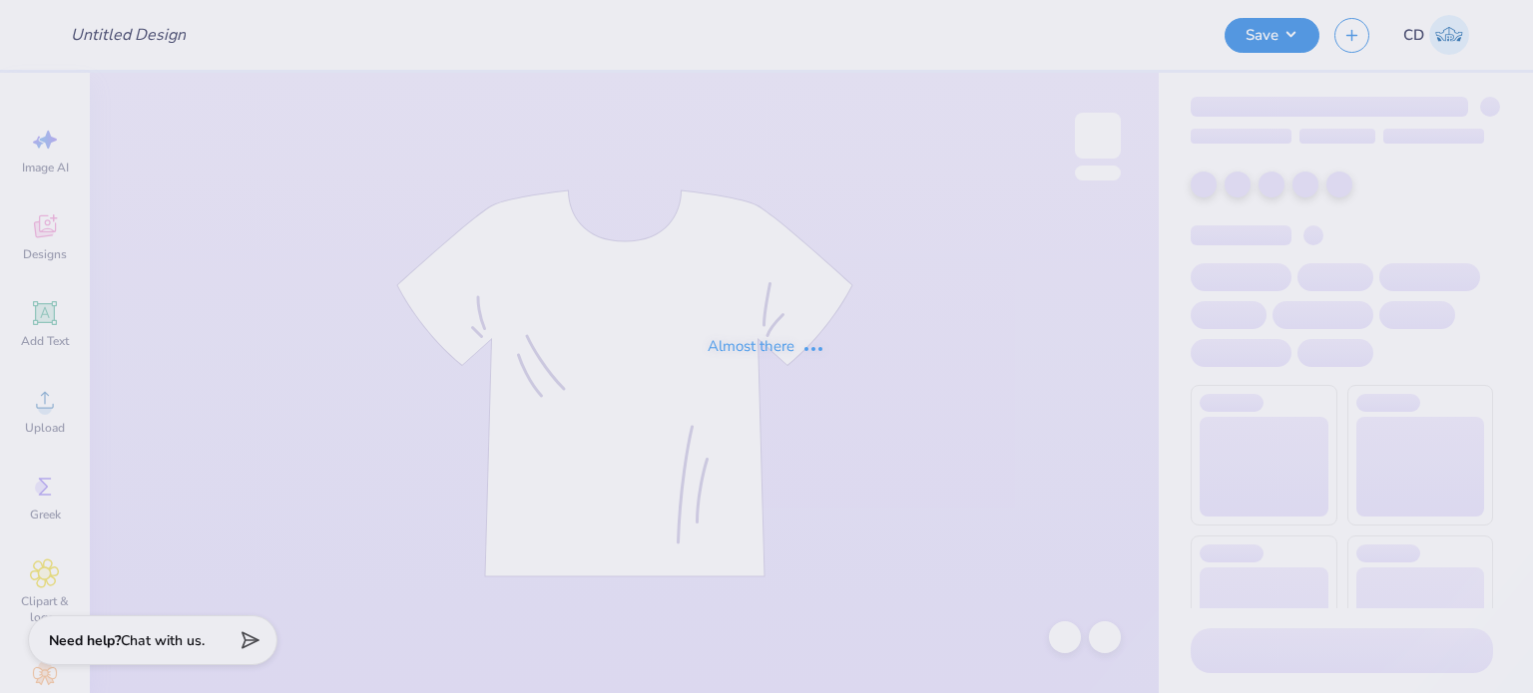
type input "FPS239404"
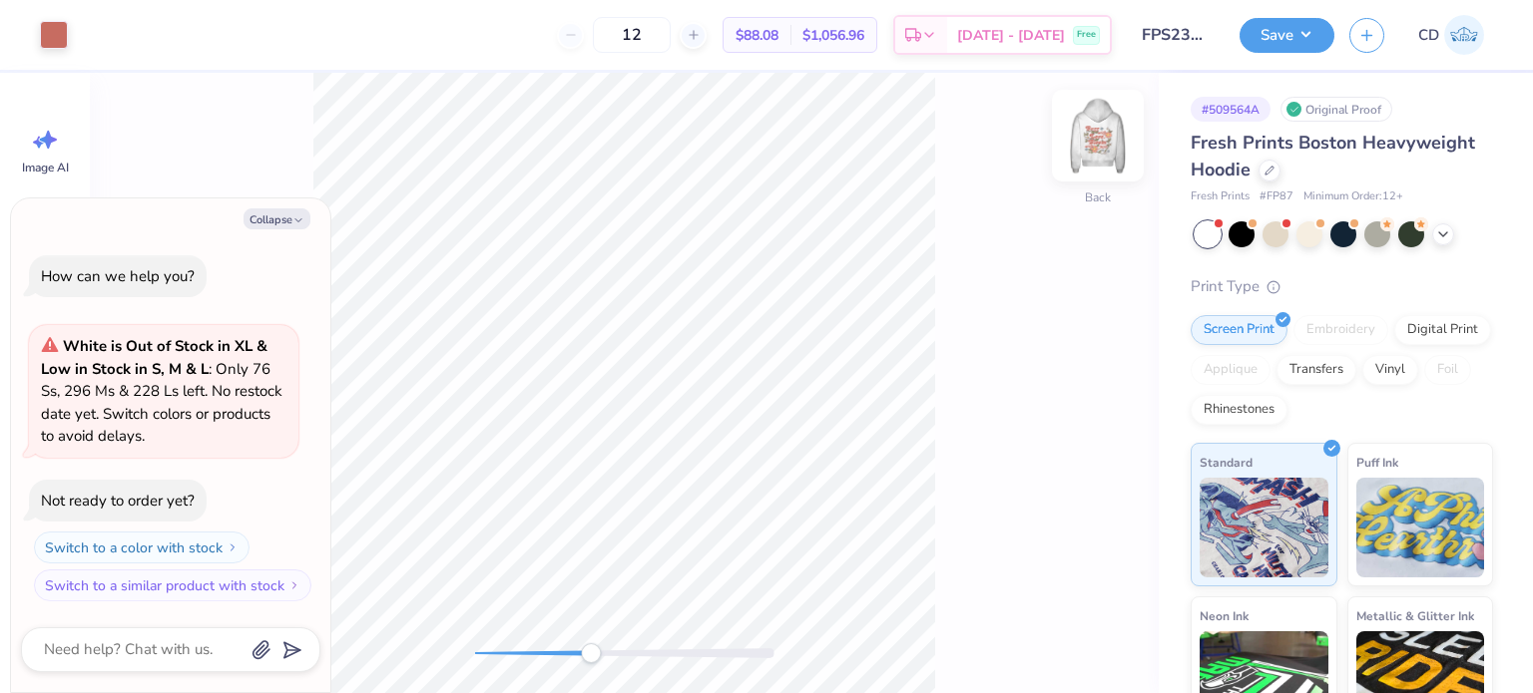
click at [1102, 135] on img at bounding box center [1098, 136] width 80 height 80
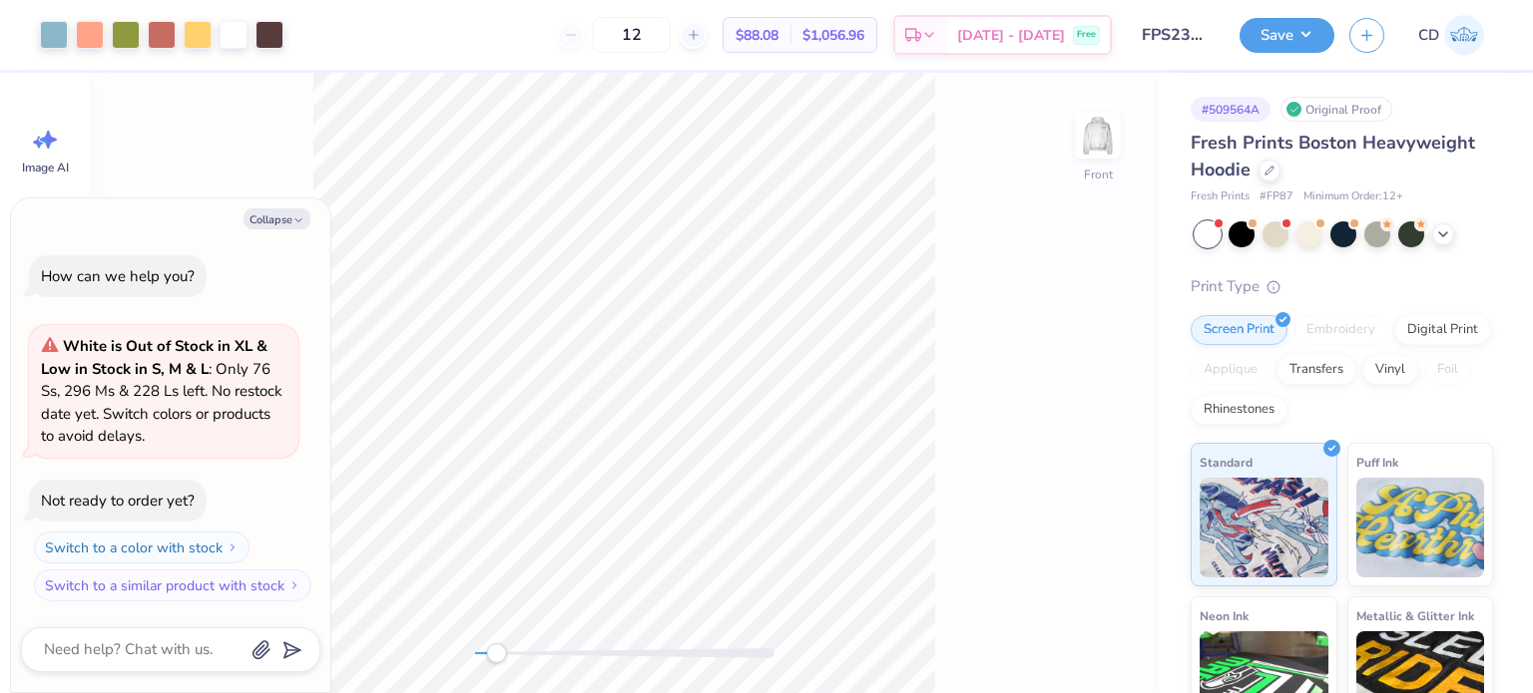
type textarea "x"
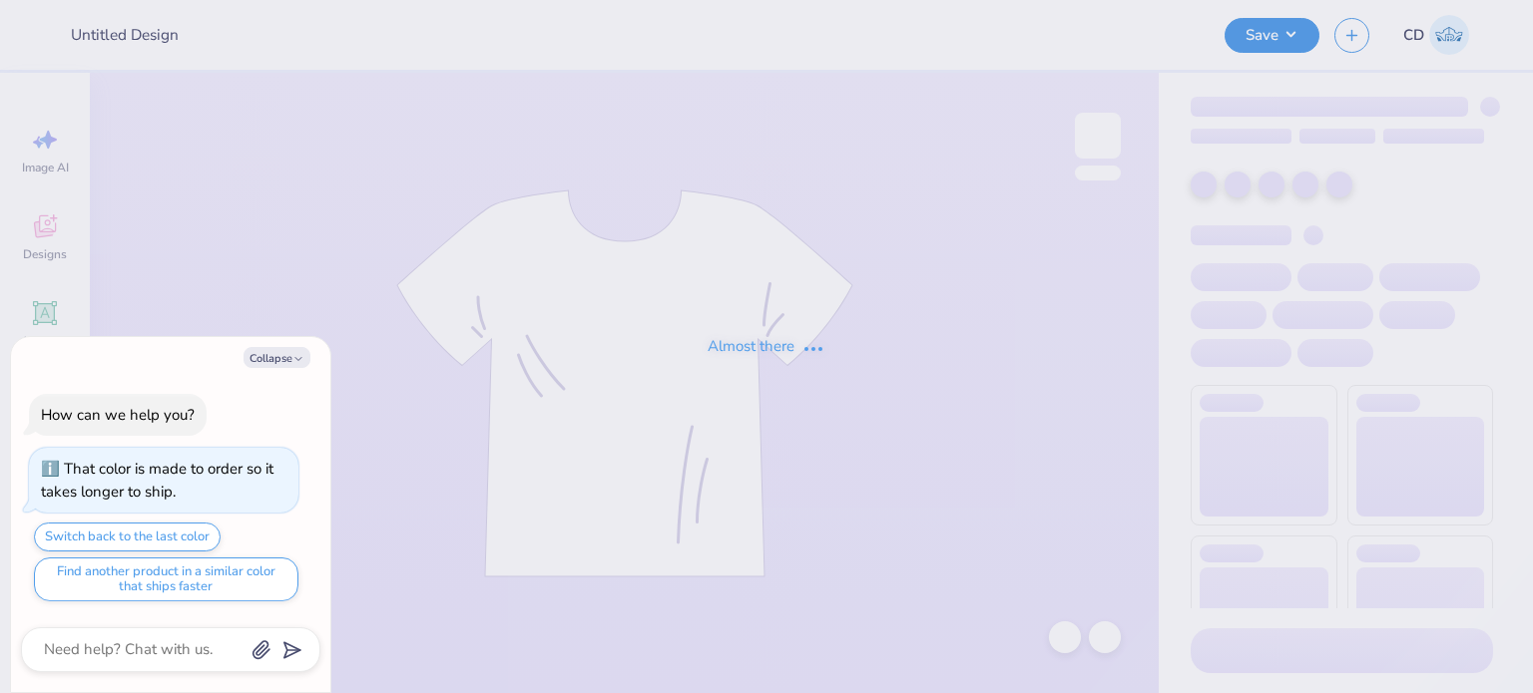
type input "FPS239416"
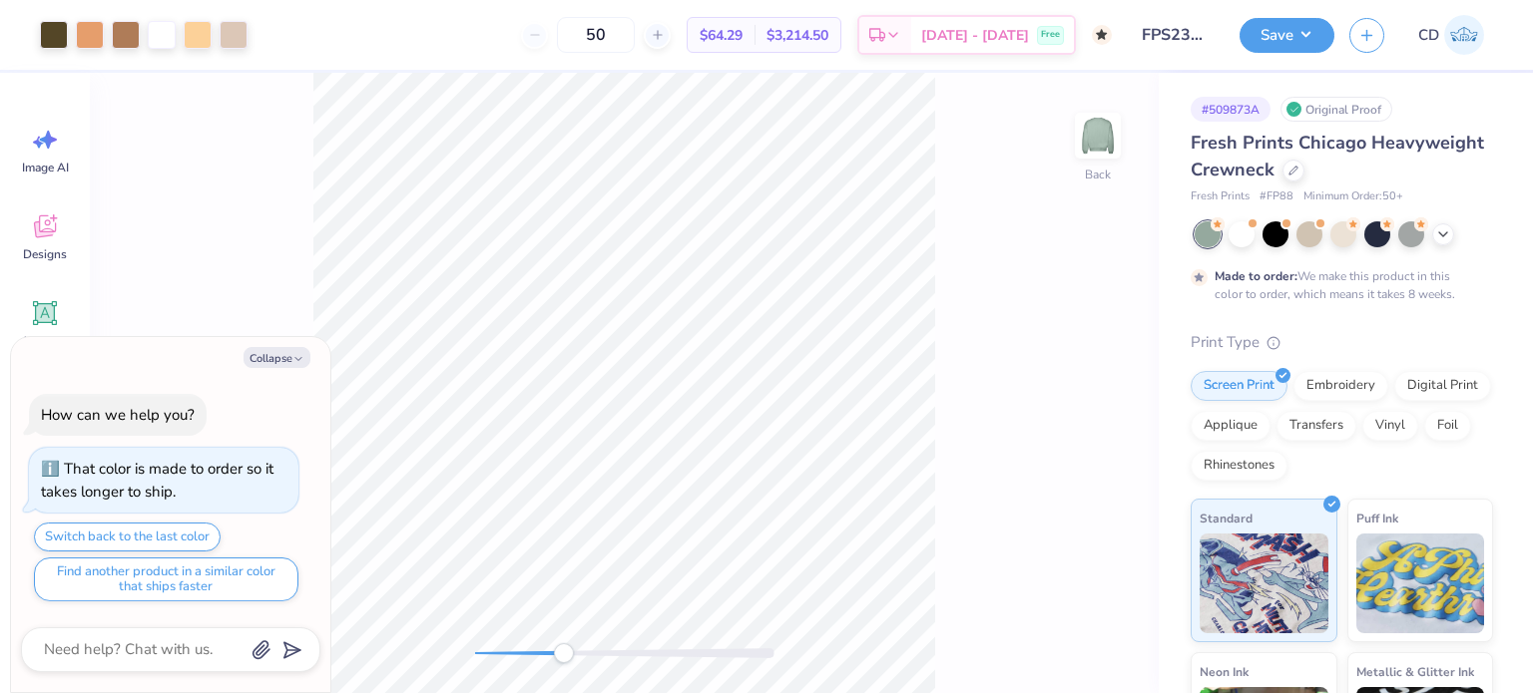
type textarea "x"
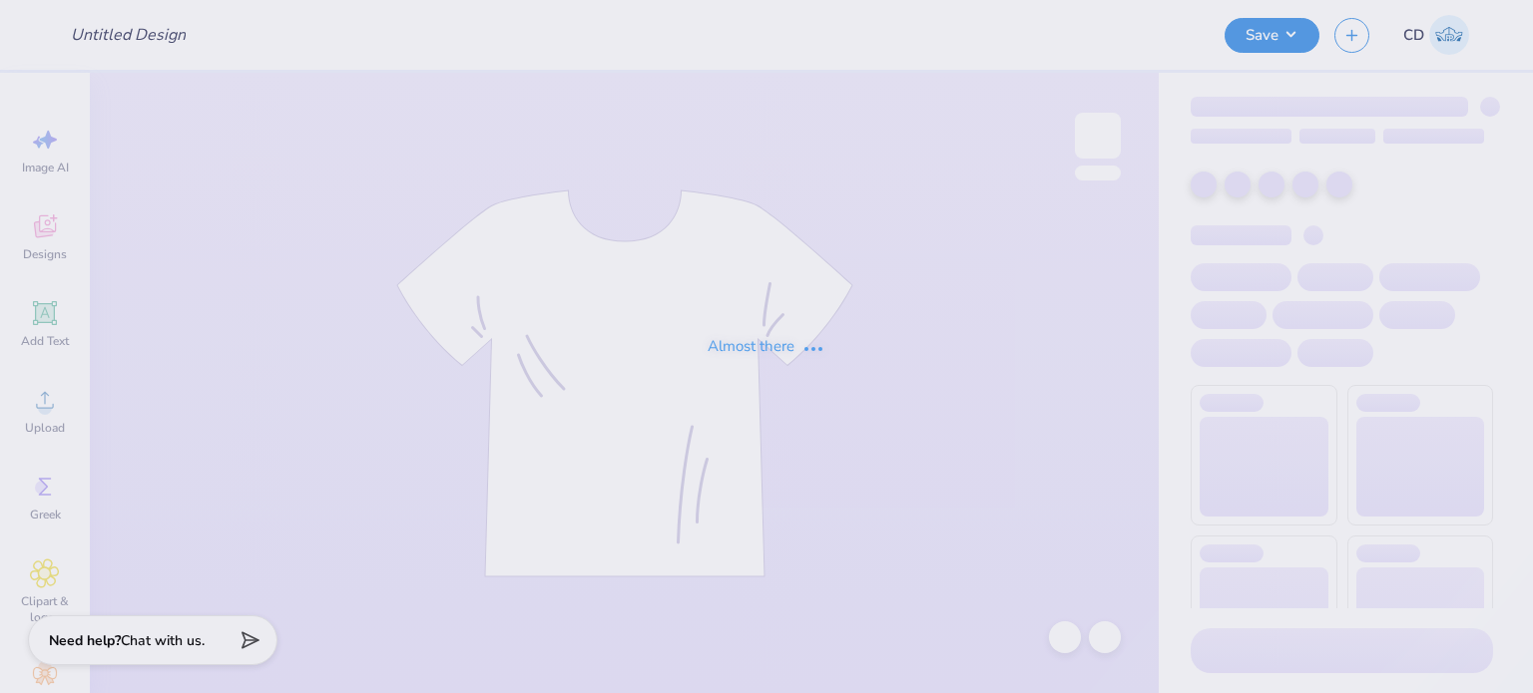
type input "FPS239476"
type input "FPS239752"
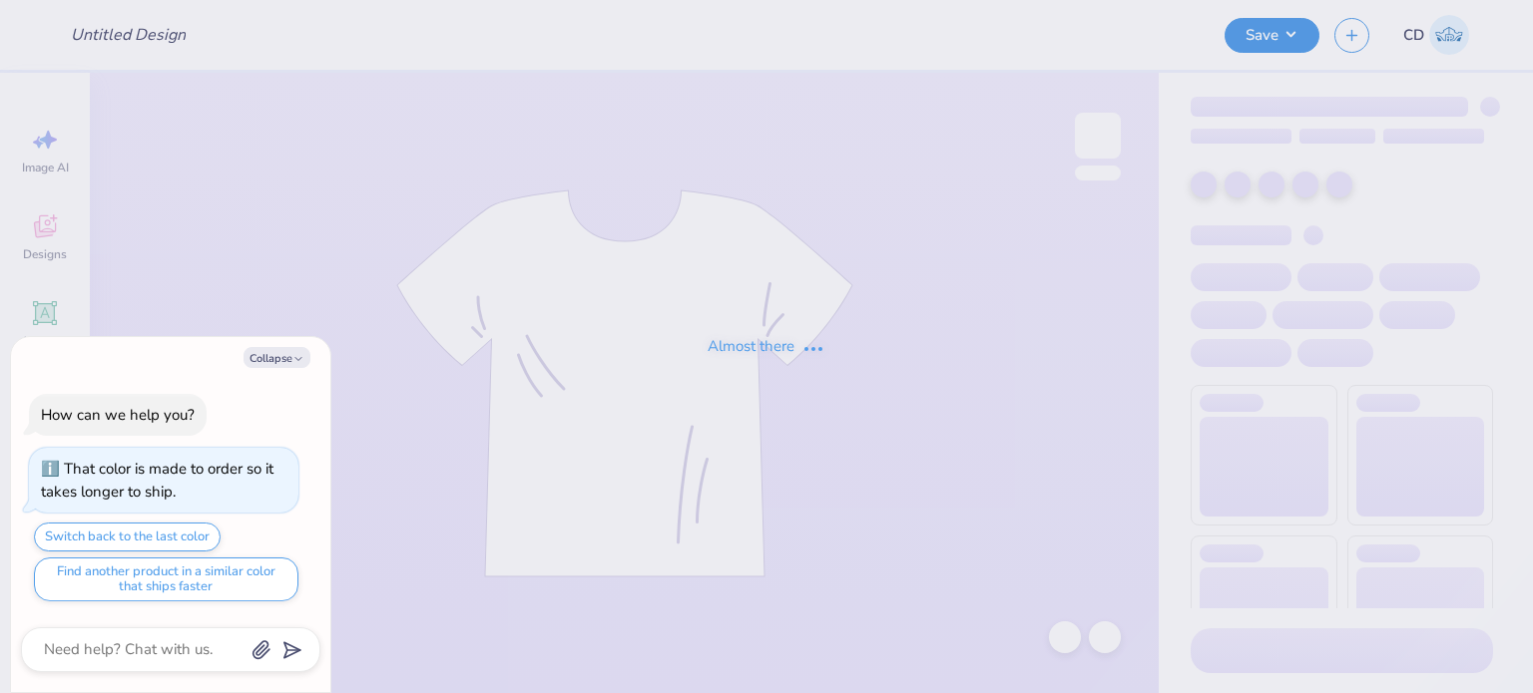
type textarea "x"
type input "FPS239333"
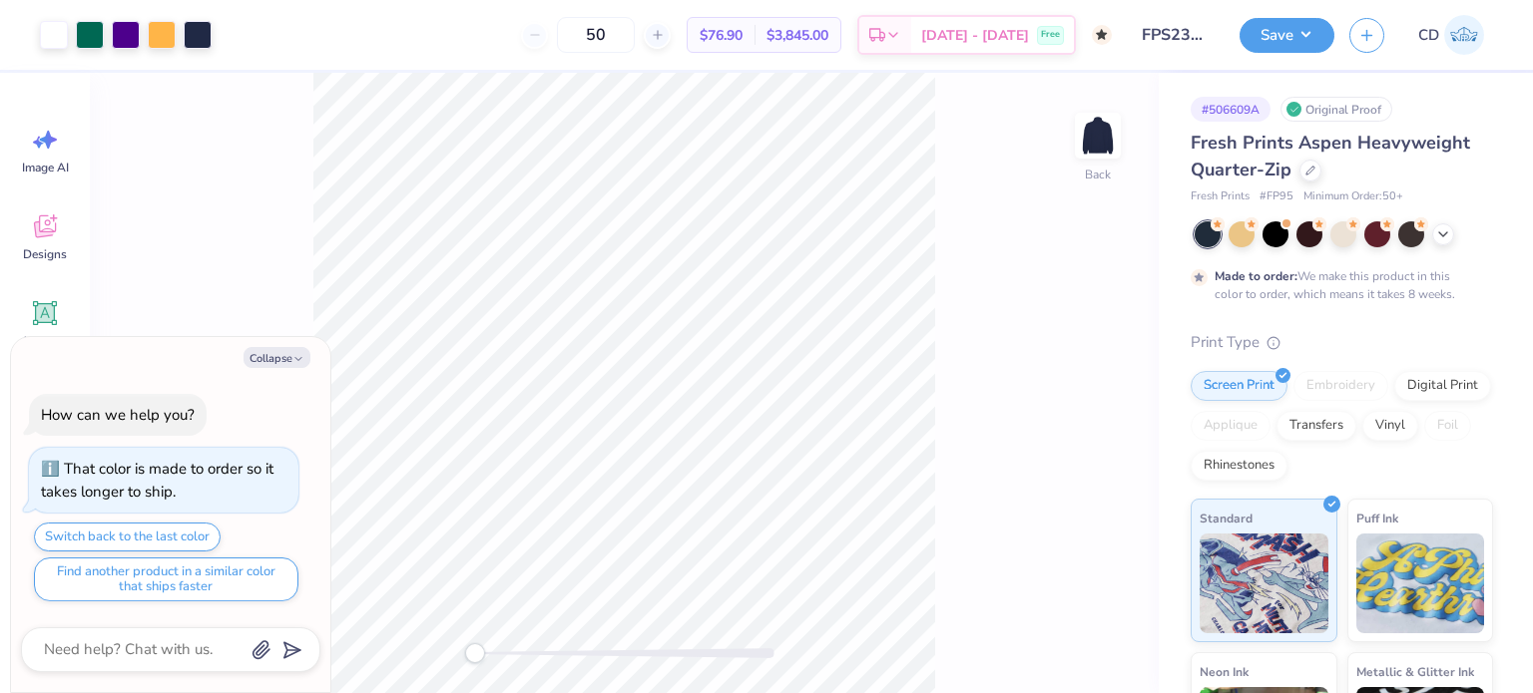
type textarea "x"
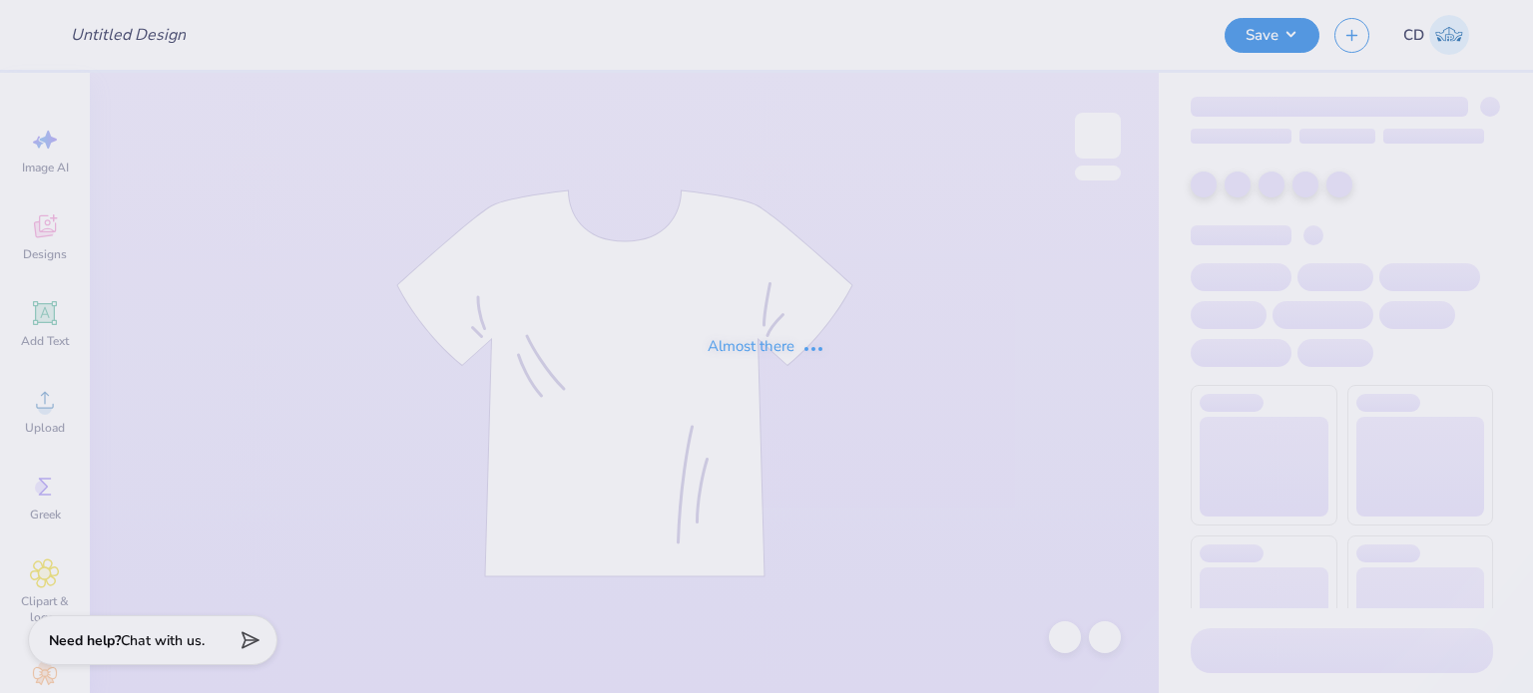
type input "FPS239341"
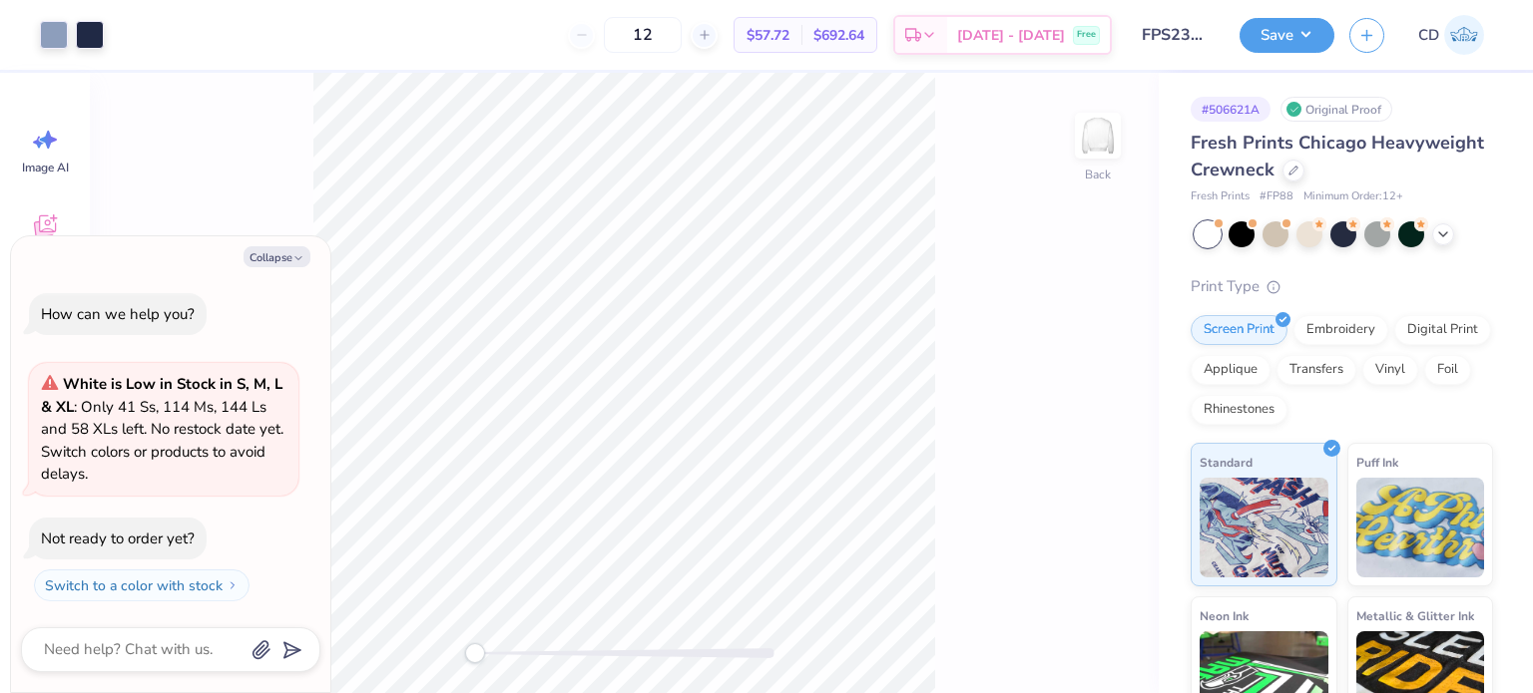
type textarea "x"
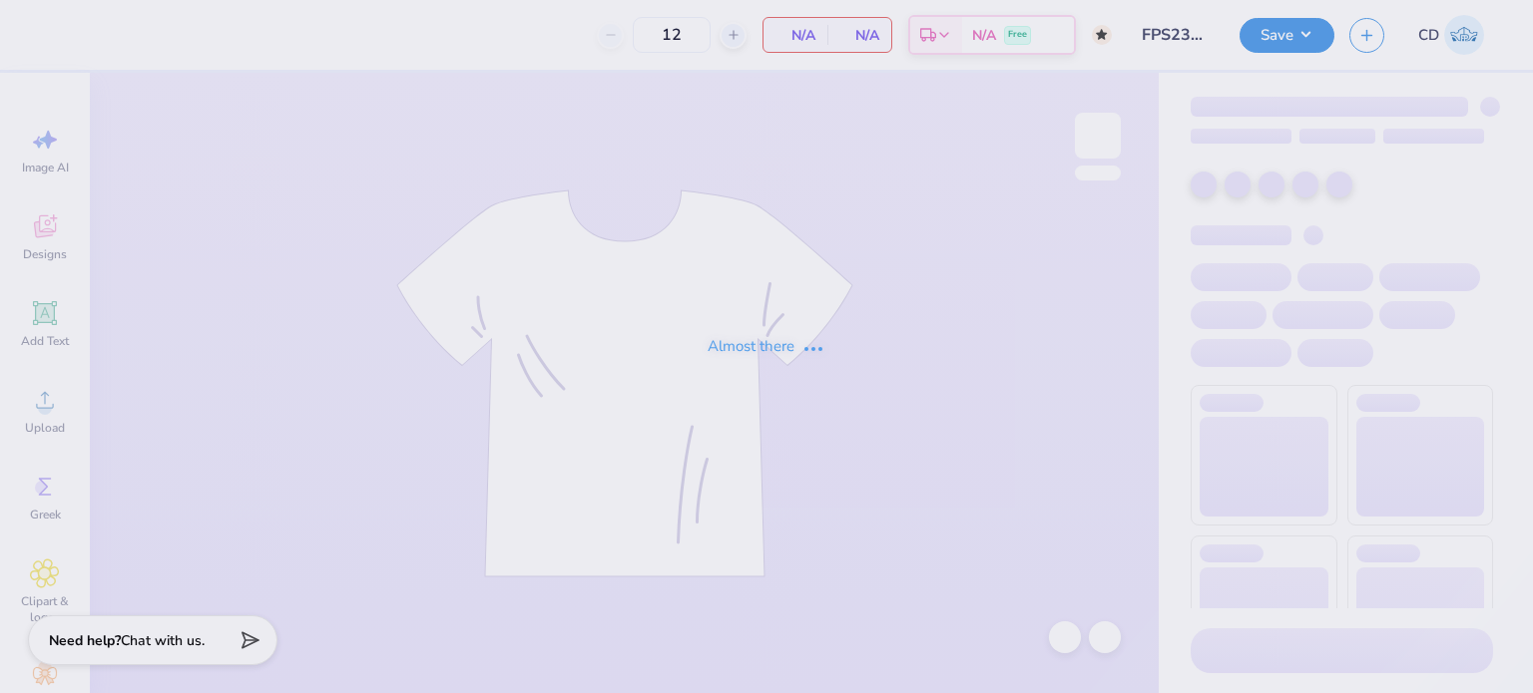
type input "50"
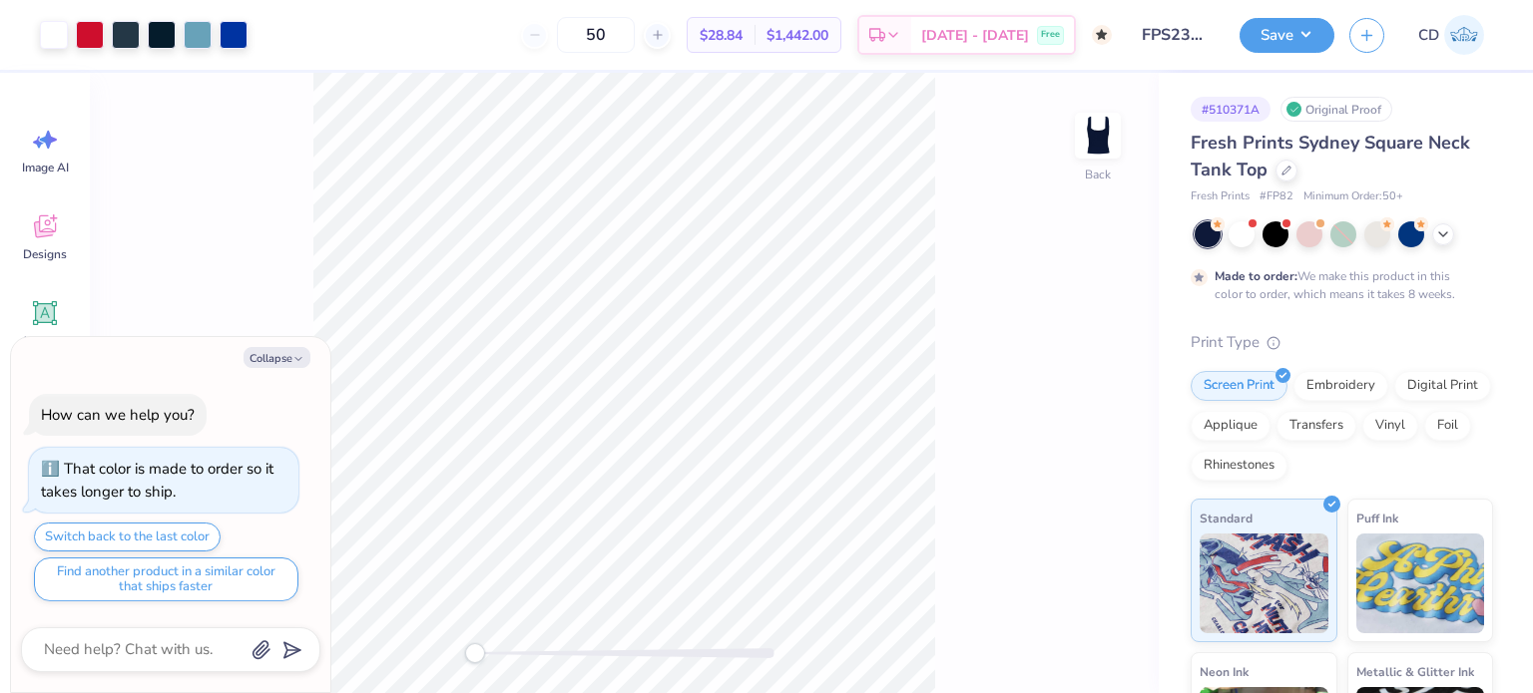
type textarea "x"
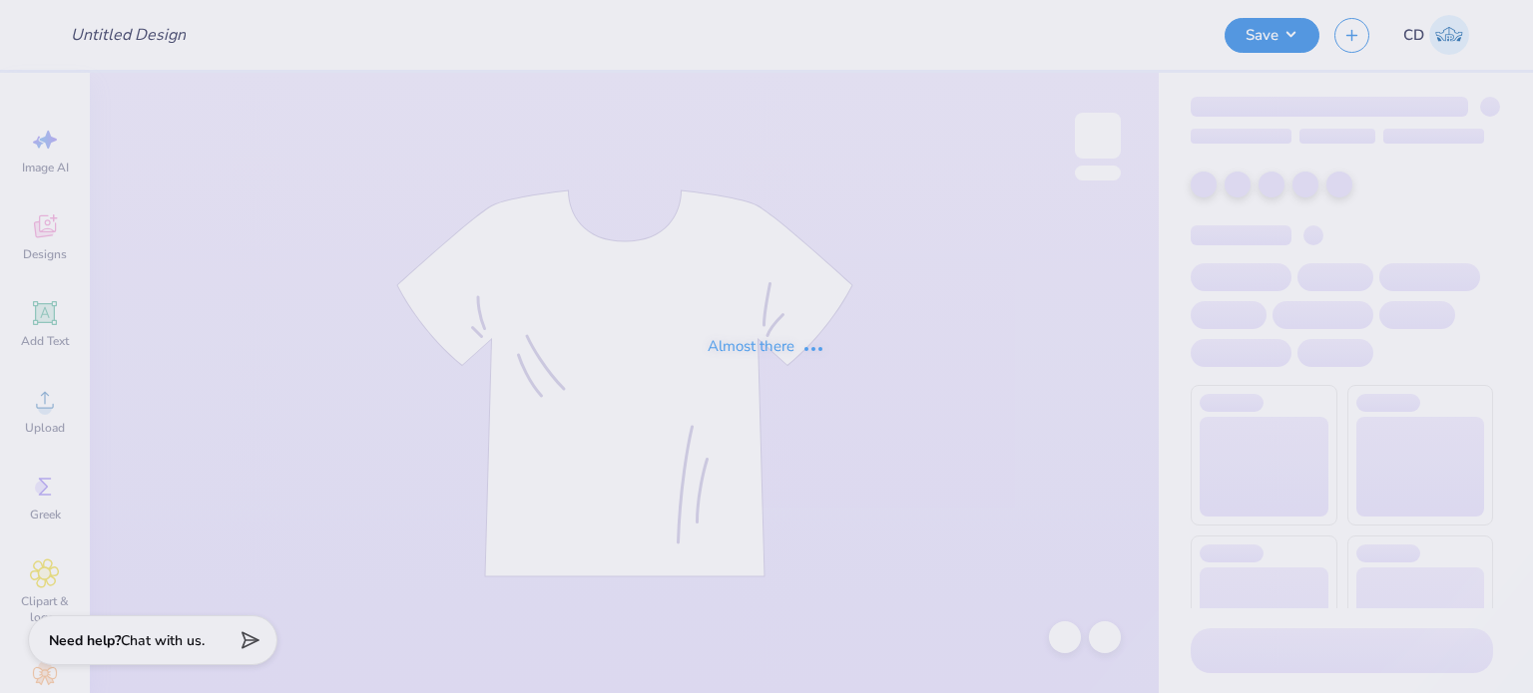
type input "FPS239658"
type input "FPS239781"
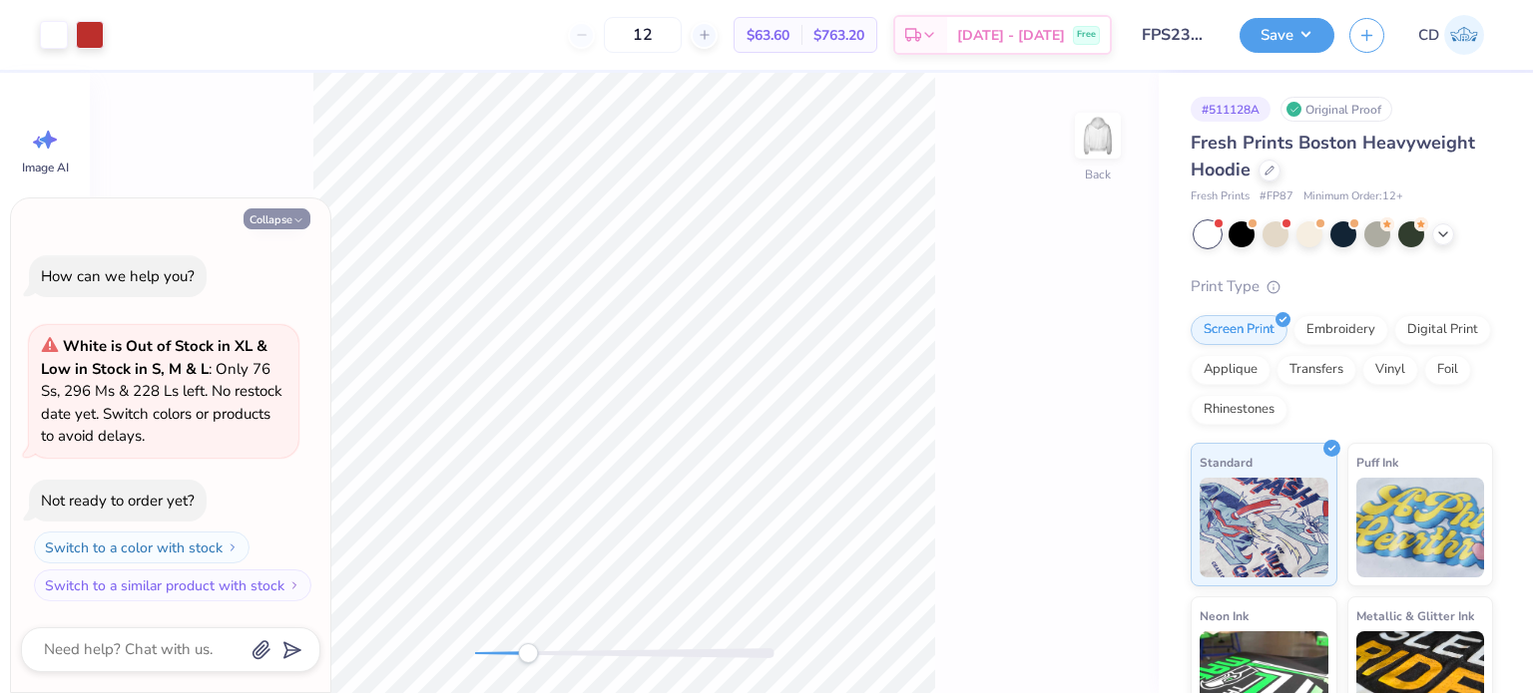
click at [283, 218] on button "Collapse" at bounding box center [276, 219] width 67 height 21
type textarea "x"
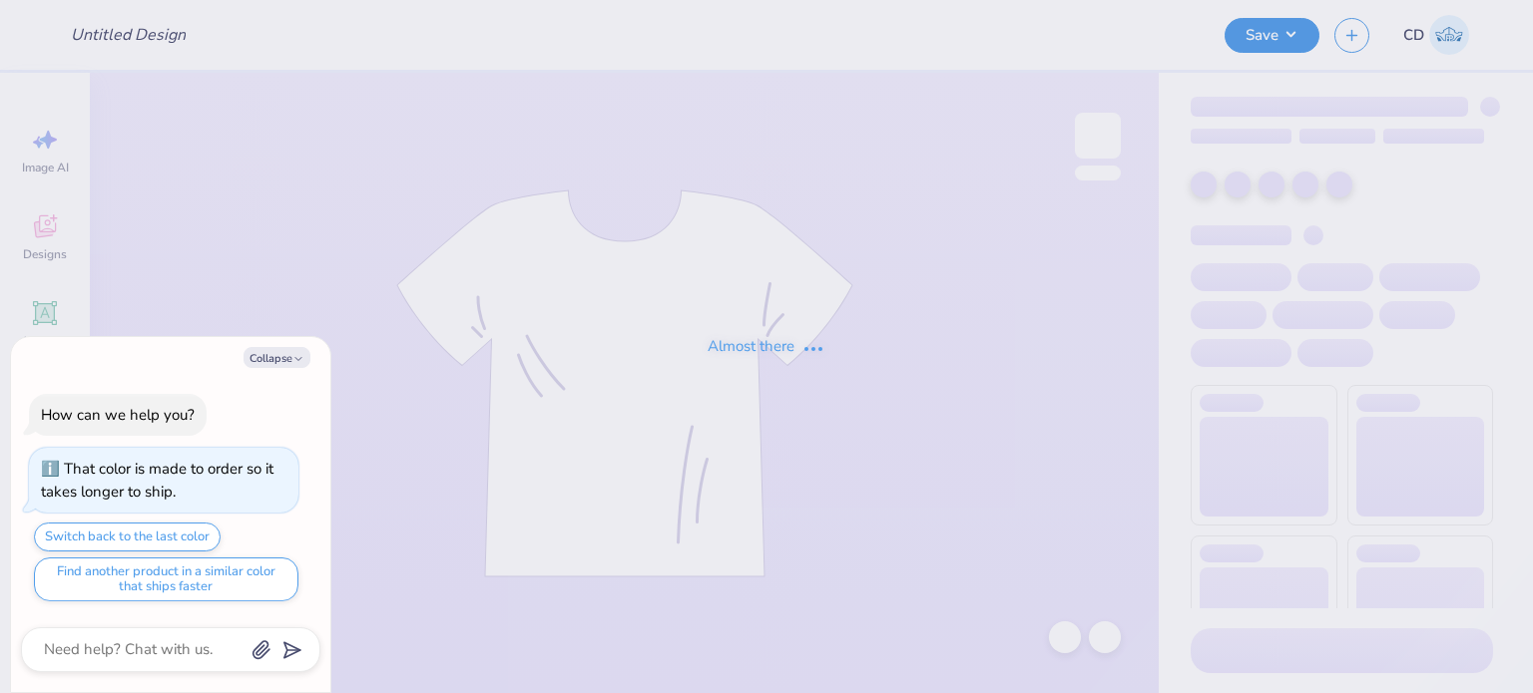
type textarea "x"
type input "FPS239756"
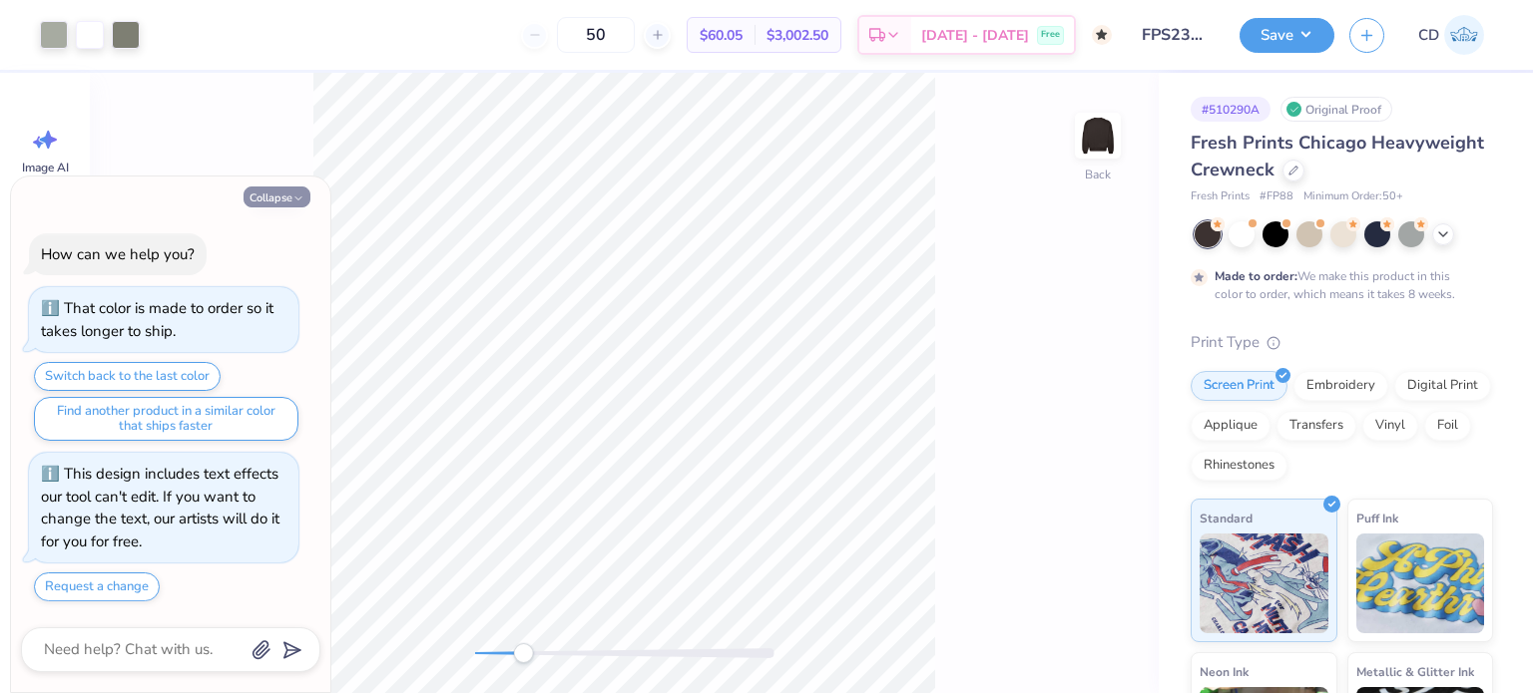
click at [287, 198] on button "Collapse" at bounding box center [276, 197] width 67 height 21
type textarea "x"
